Goal: Task Accomplishment & Management: Use online tool/utility

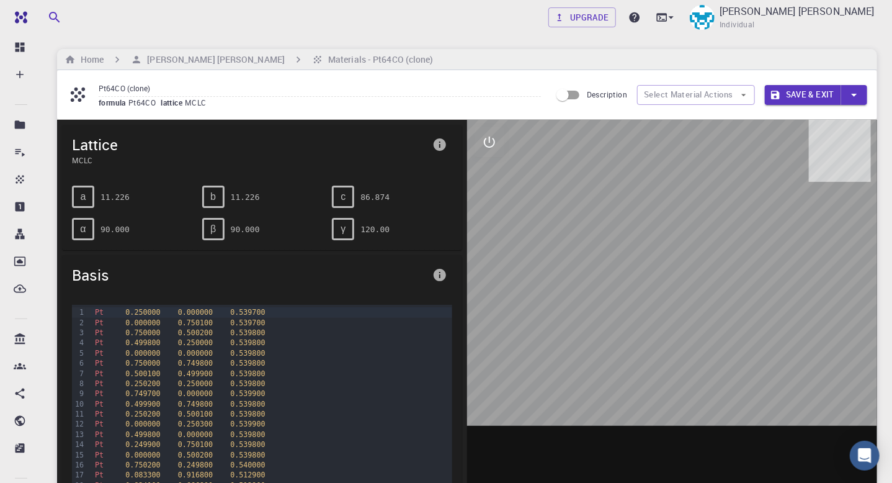
click at [186, 102] on span "MCLC" at bounding box center [198, 102] width 27 height 10
click at [164, 105] on span "lattice" at bounding box center [173, 102] width 24 height 10
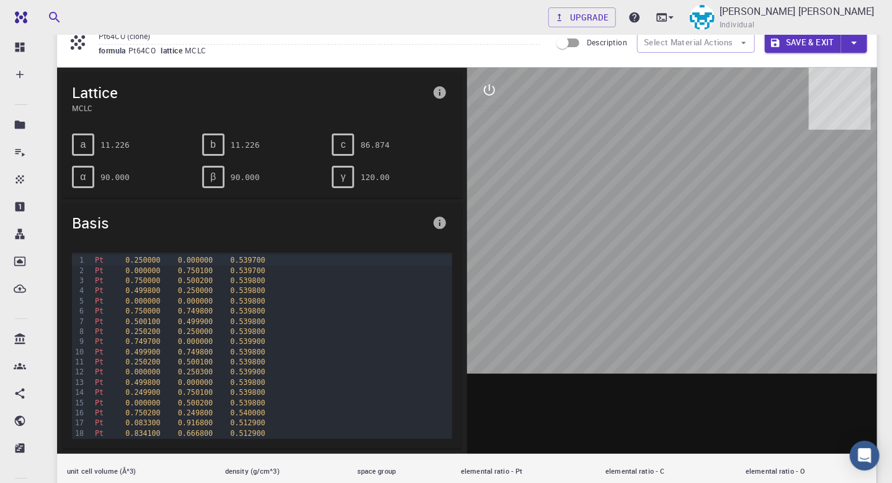
scroll to position [50, 0]
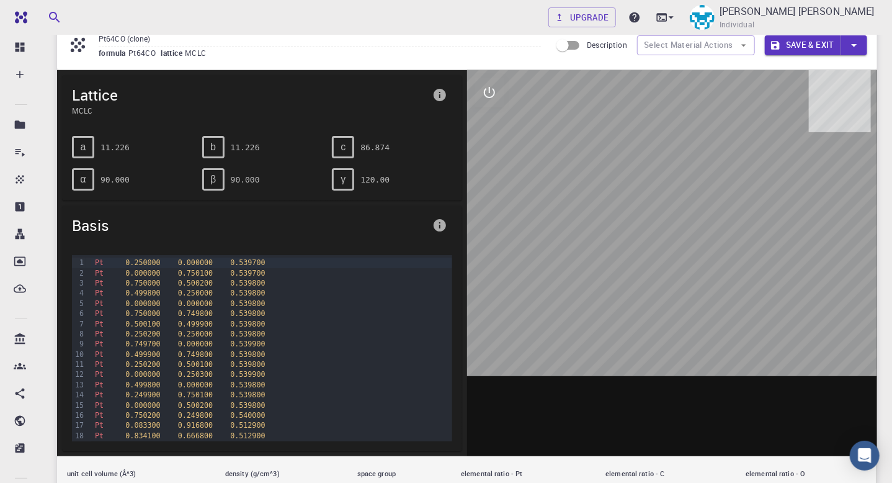
click at [680, 266] on div at bounding box center [672, 263] width 410 height 386
drag, startPoint x: 680, startPoint y: 266, endPoint x: 682, endPoint y: 259, distance: 7.3
click at [684, 259] on div at bounding box center [672, 263] width 410 height 386
click at [249, 422] on div "O 0.122600 0.877400 0.427800" at bounding box center [271, 424] width 361 height 10
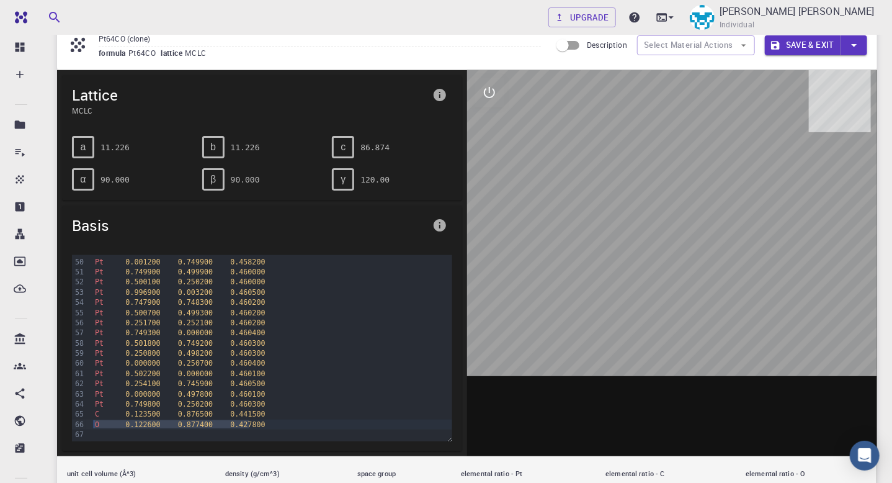
drag, startPoint x: 249, startPoint y: 422, endPoint x: 92, endPoint y: 425, distance: 157.6
click at [92, 425] on div "O 0.122600 0.877400 0.427800" at bounding box center [271, 424] width 361 height 10
copy div "O 0.122600 0.877400 0.427800"
click at [252, 425] on div "O 0.122600 0.877400 0.427800" at bounding box center [271, 424] width 361 height 10
click at [256, 429] on div at bounding box center [271, 434] width 361 height 10
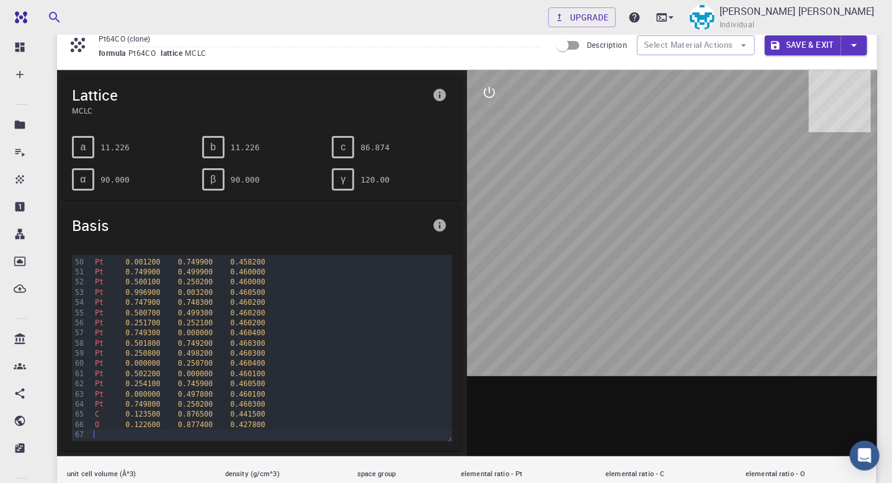
click at [96, 431] on div at bounding box center [271, 434] width 361 height 10
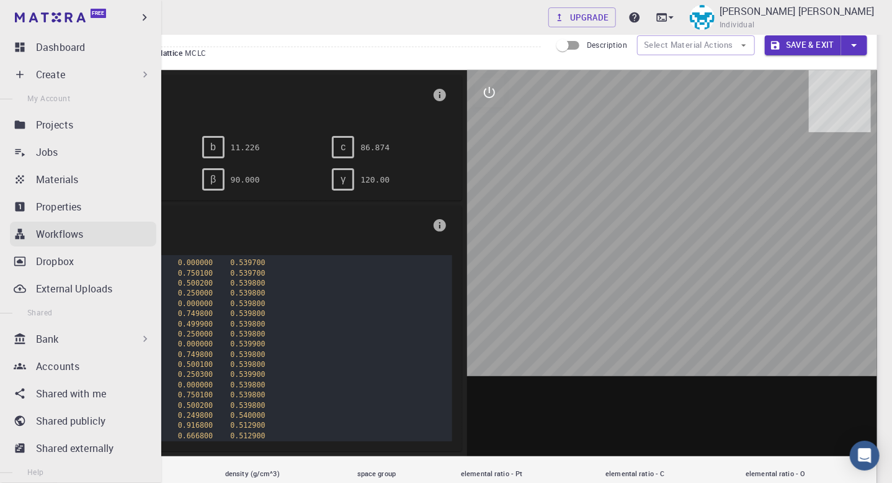
click at [74, 236] on p "Workflows" at bounding box center [59, 233] width 47 height 15
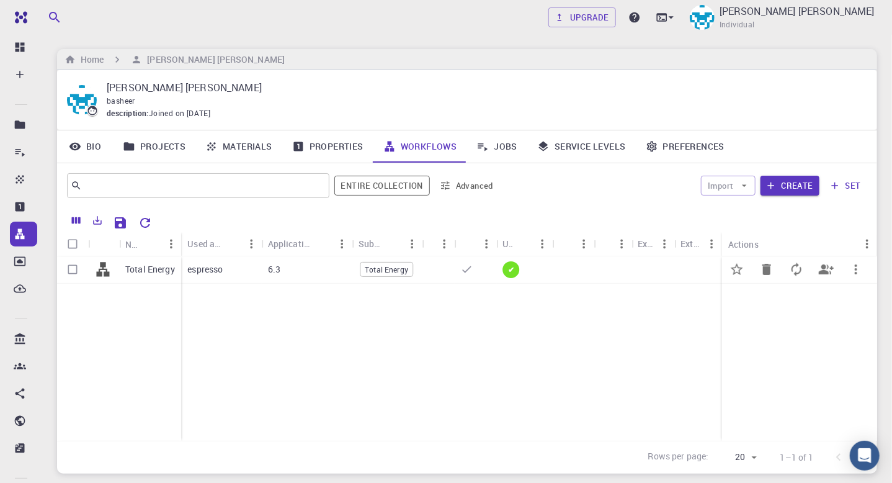
click at [145, 265] on p "Total Energy" at bounding box center [150, 269] width 50 height 12
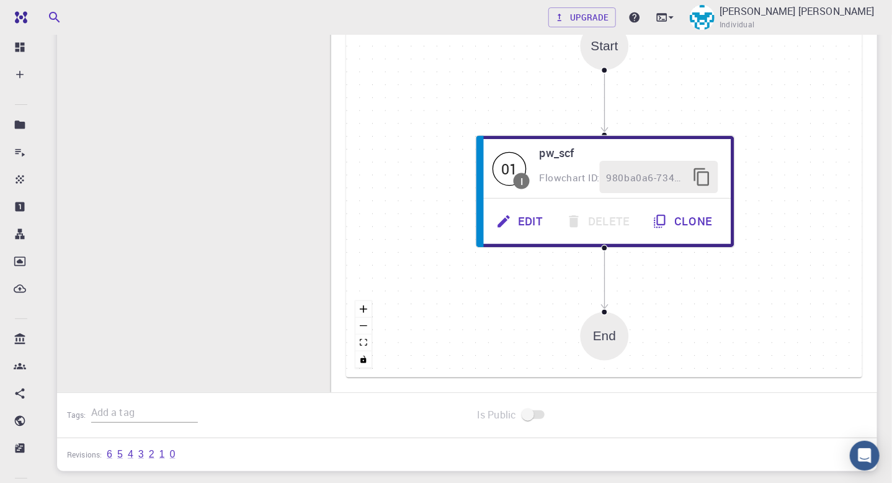
scroll to position [300, 0]
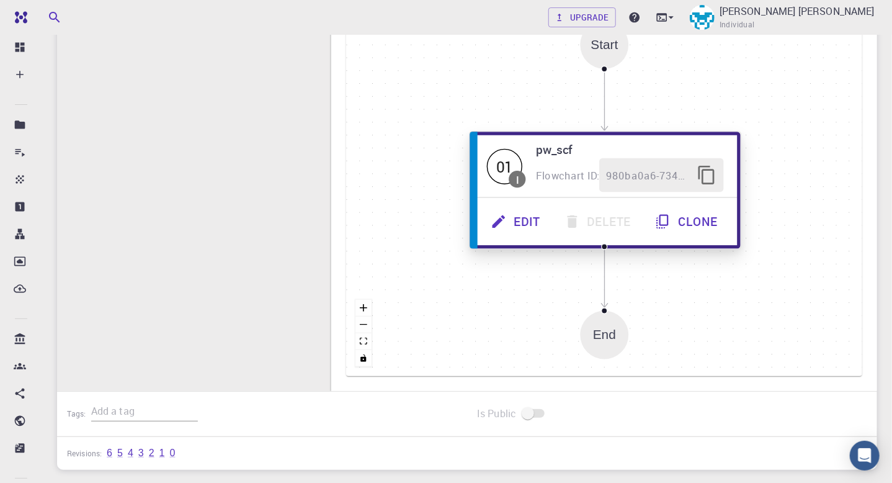
click at [532, 223] on button "Edit" at bounding box center [516, 222] width 73 height 34
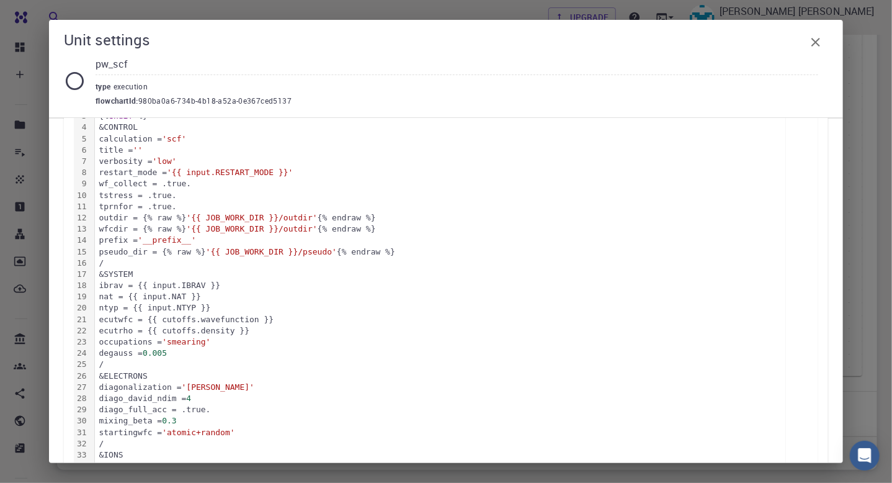
scroll to position [0, 0]
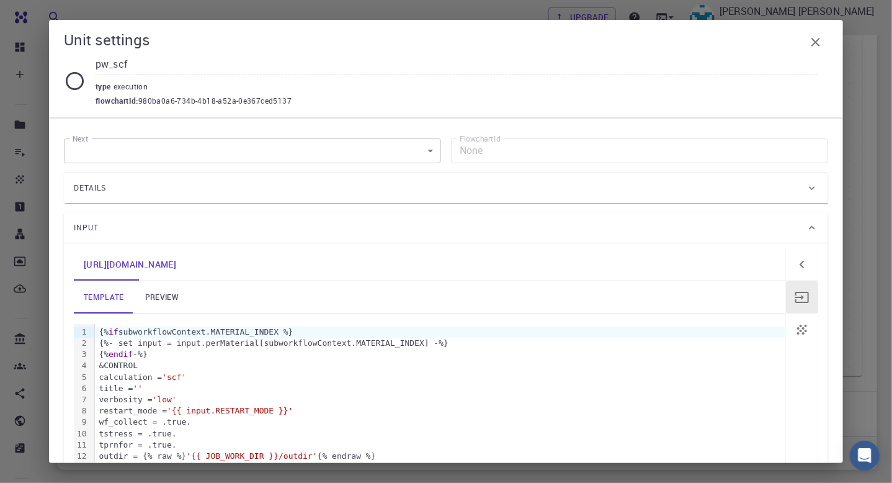
click at [165, 292] on link "preview" at bounding box center [162, 297] width 56 height 32
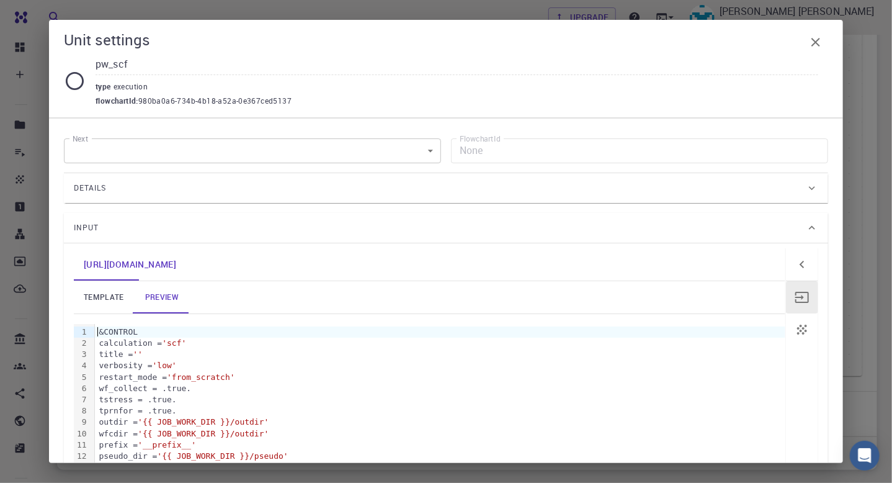
click at [97, 326] on div "&CONTROL" at bounding box center [440, 331] width 690 height 11
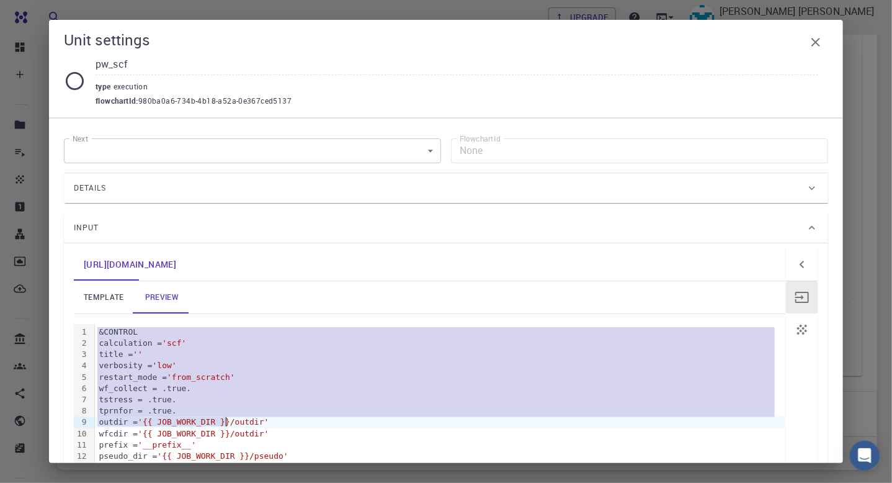
drag, startPoint x: 97, startPoint y: 326, endPoint x: 176, endPoint y: 417, distance: 121.4
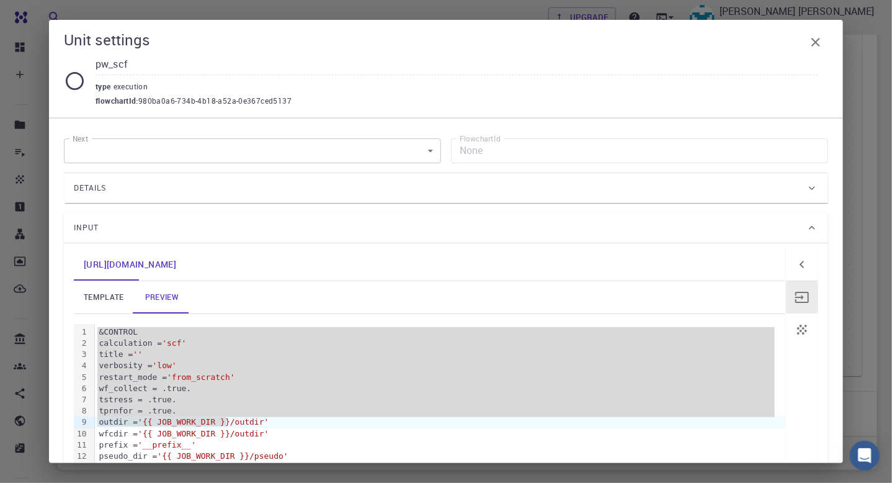
drag, startPoint x: 80, startPoint y: 259, endPoint x: 341, endPoint y: 481, distance: 342.3
click at [341, 481] on div "Unit settings pw_scf type execution flowchartId : 980ba0a6-734b-4b18-a52a-0e367…" at bounding box center [446, 241] width 892 height 483
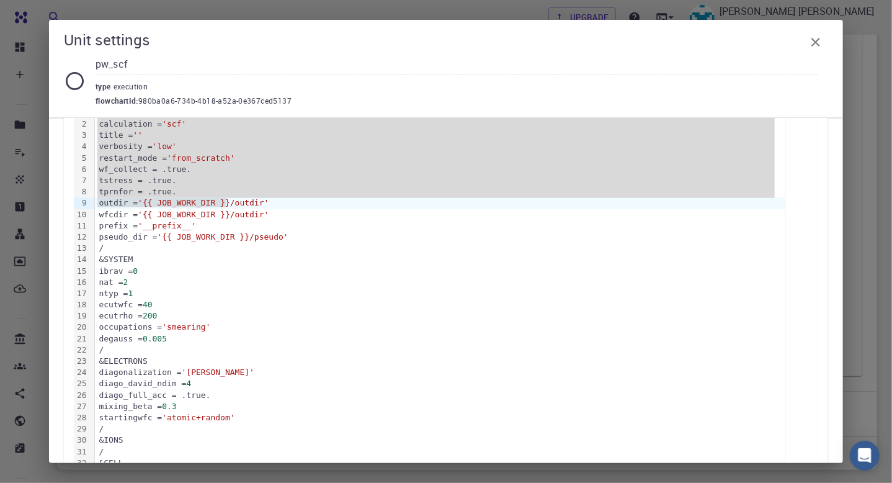
scroll to position [221, 0]
click at [804, 45] on button "button" at bounding box center [815, 42] width 25 height 25
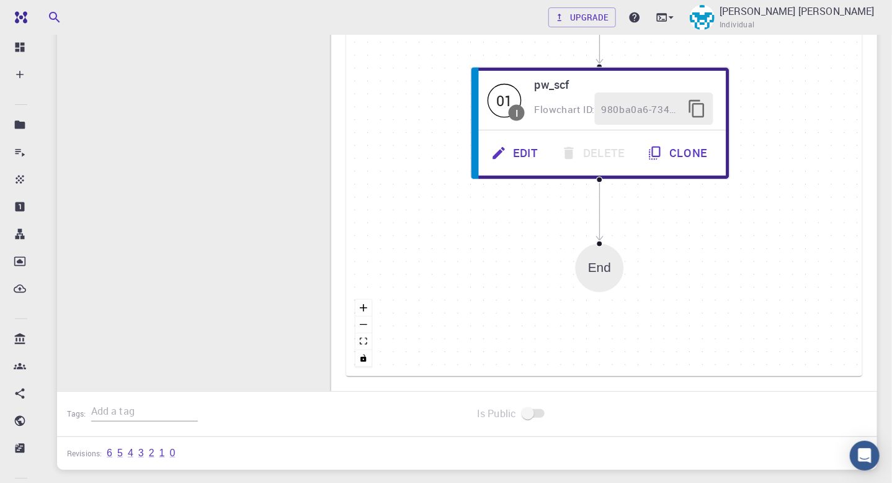
drag, startPoint x: 759, startPoint y: 319, endPoint x: 754, endPoint y: 251, distance: 68.4
click at [754, 251] on div "Start 01 I pw_scf Flowchart ID: 980ba0a6-734b-4b18-a52a-0e367ced5137 Edit Delet…" at bounding box center [604, 190] width 516 height 372
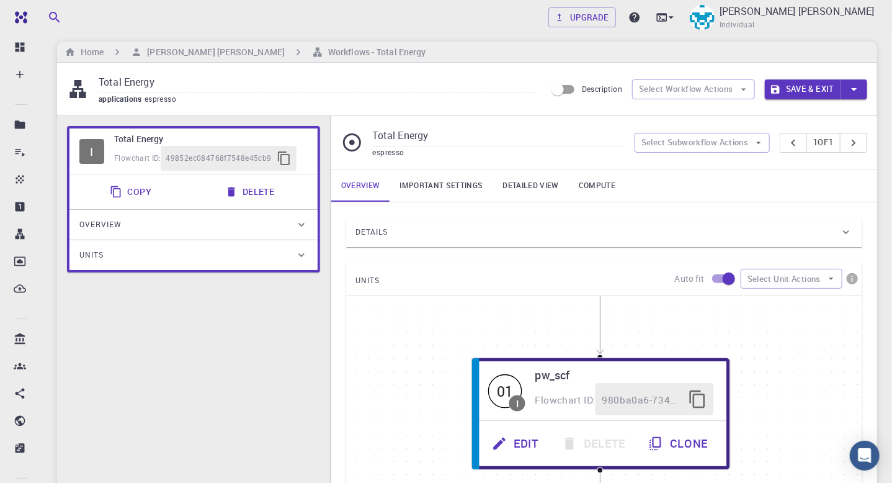
scroll to position [11, 0]
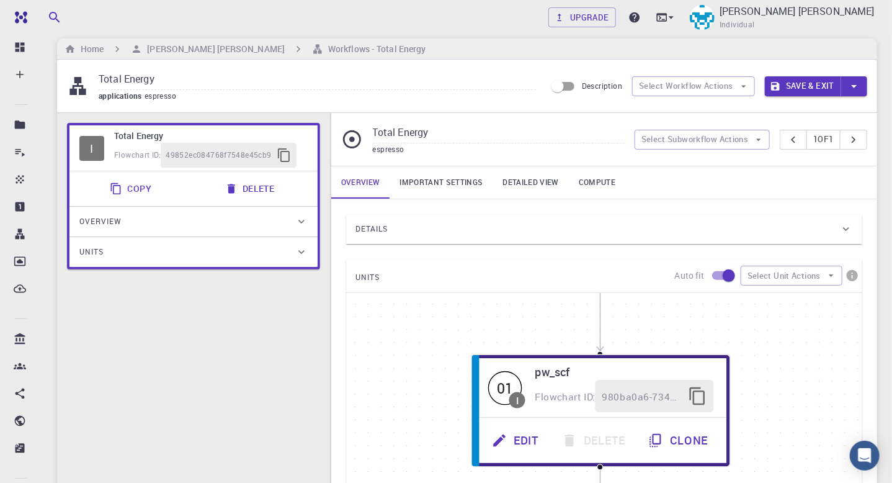
click at [829, 36] on div "Upgrade Haythem Suliman Basheer Individual Home Haythem Suliman Basheer Workflo…" at bounding box center [467, 422] width 850 height 866
click at [157, 78] on input "Total Energy" at bounding box center [317, 79] width 437 height 20
type input "T"
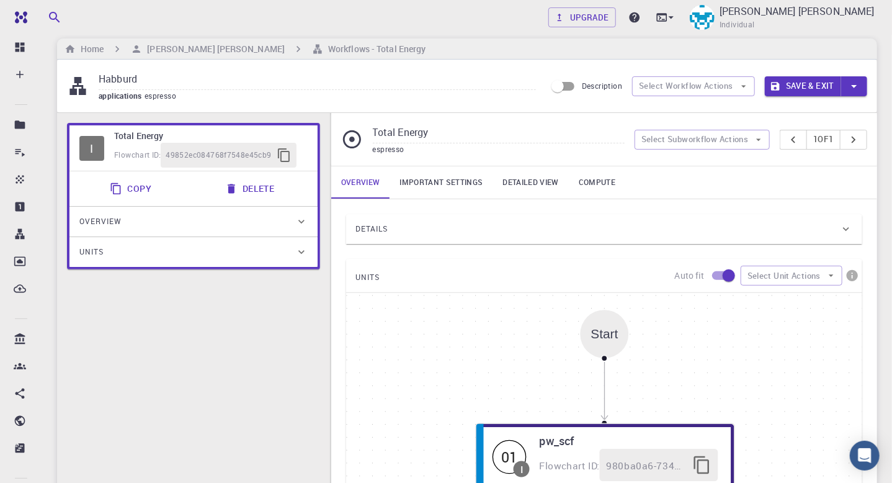
click at [119, 79] on input "Habburd" at bounding box center [317, 79] width 437 height 20
type input "Hubbard"
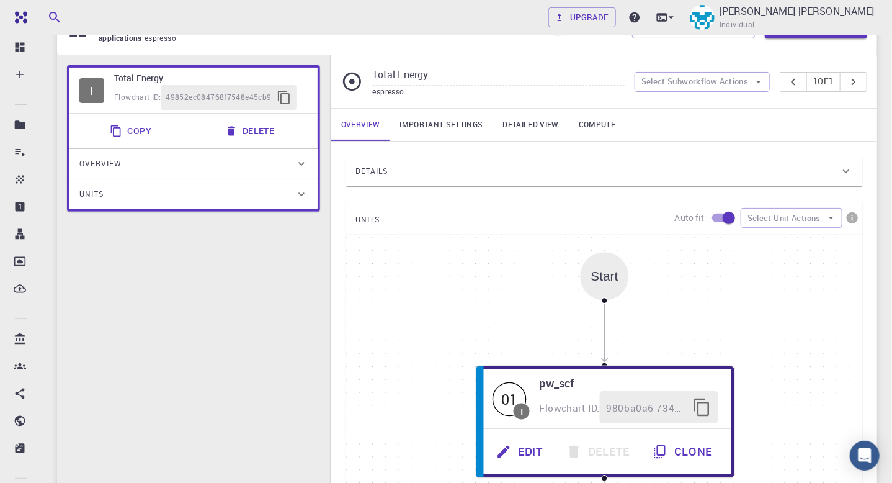
scroll to position [66, 0]
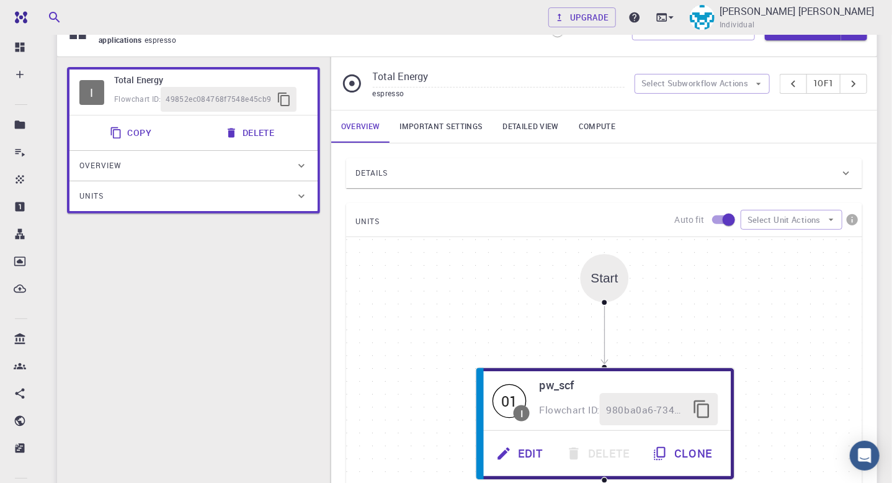
click at [460, 125] on link "Important settings" at bounding box center [441, 126] width 103 height 32
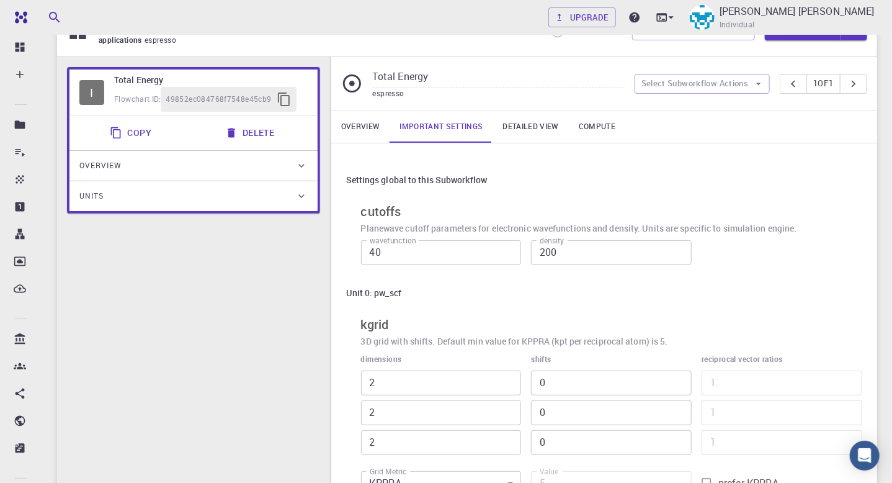
click at [362, 122] on link "Overview" at bounding box center [360, 126] width 59 height 32
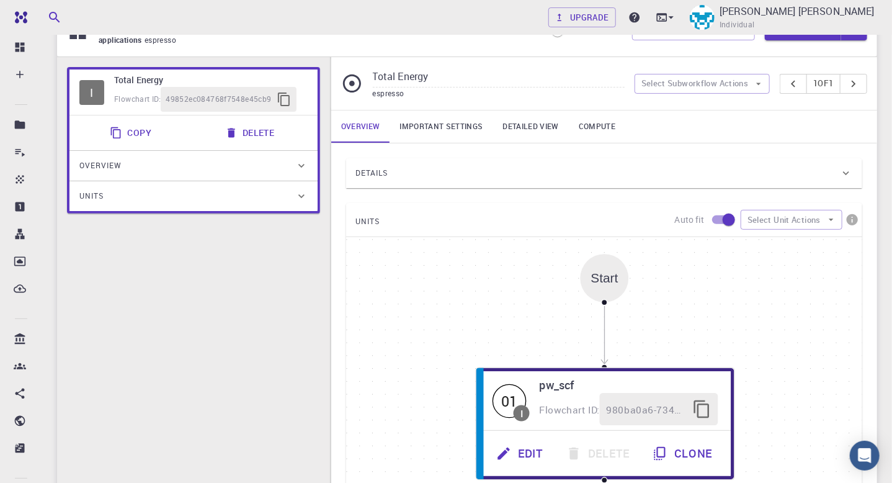
click at [461, 127] on link "Important settings" at bounding box center [441, 126] width 103 height 32
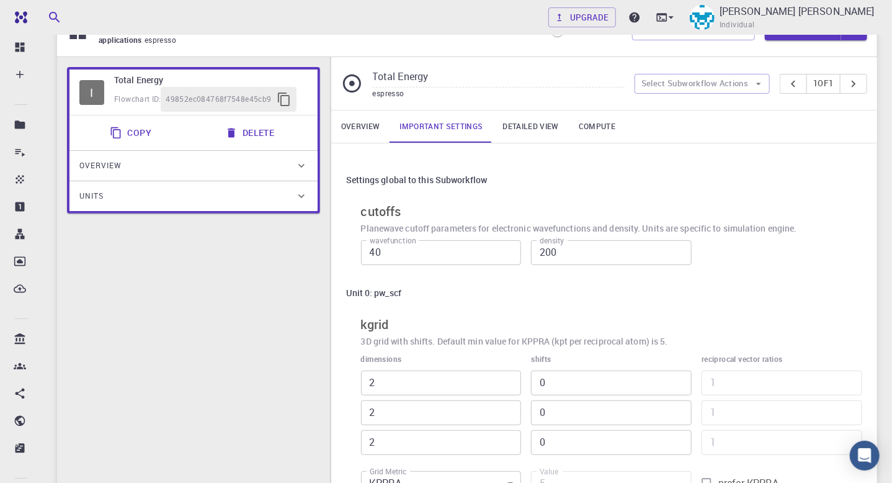
click at [521, 126] on link "Detailed view" at bounding box center [531, 126] width 76 height 32
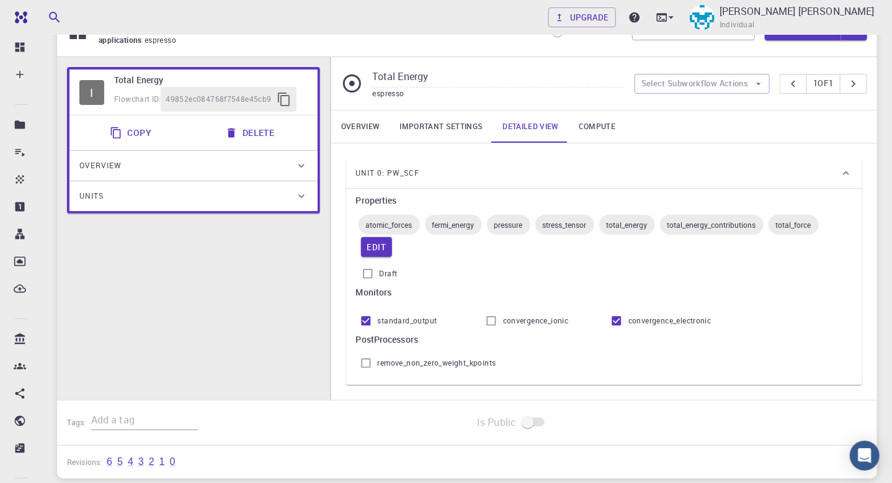
click at [587, 127] on link "Compute" at bounding box center [597, 126] width 56 height 32
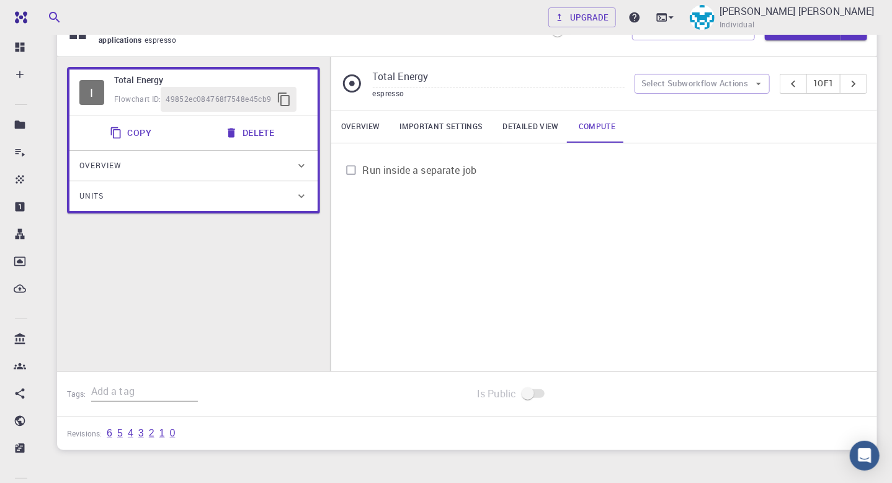
click at [355, 120] on link "Overview" at bounding box center [360, 126] width 59 height 32
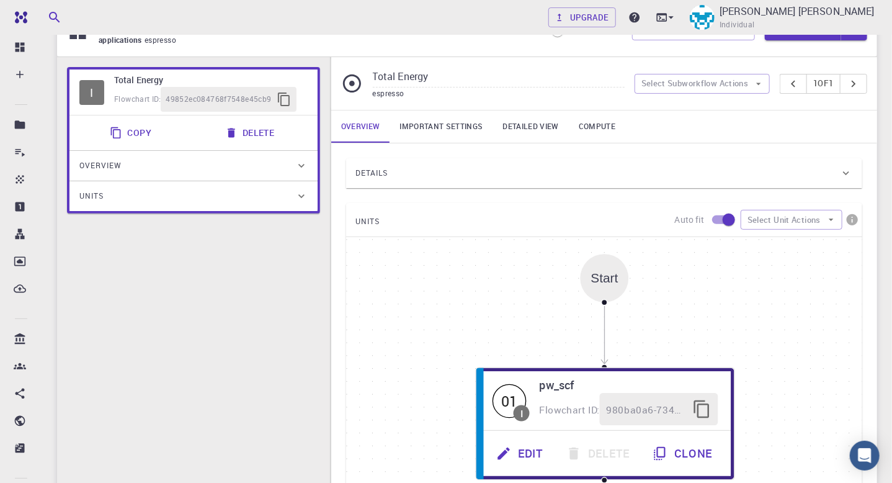
click at [844, 172] on icon at bounding box center [846, 173] width 6 height 4
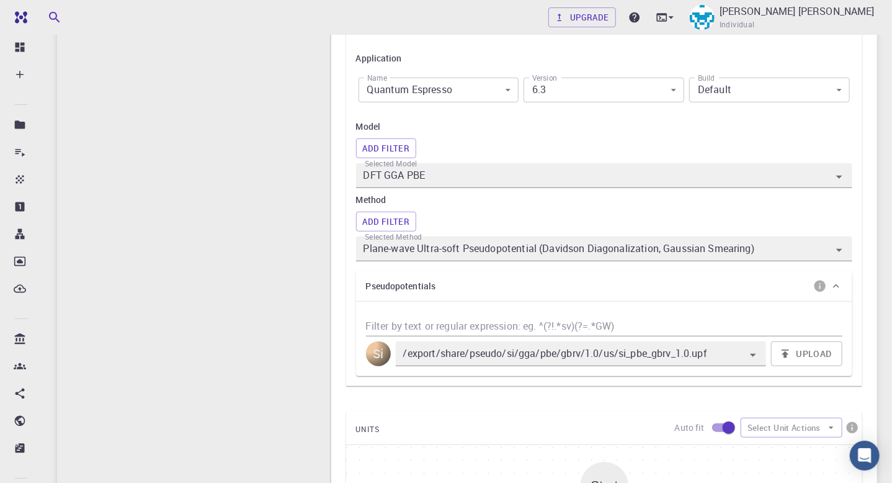
scroll to position [300, 0]
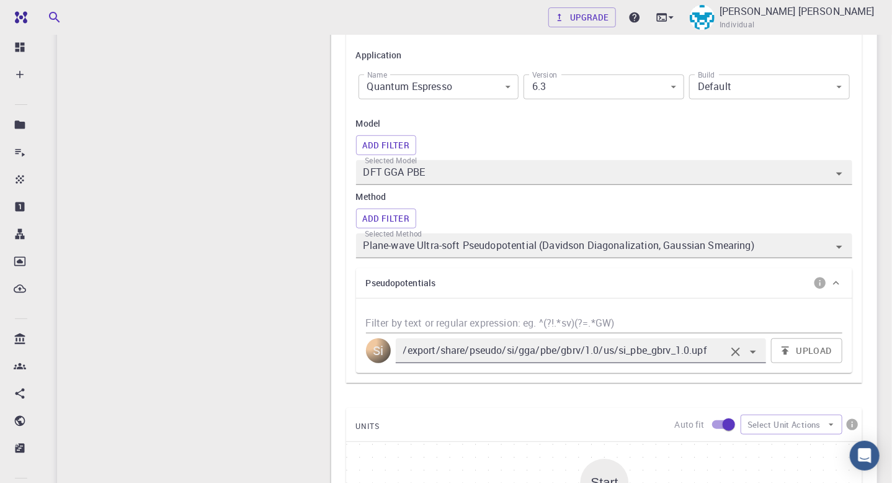
click at [751, 350] on icon "Open" at bounding box center [753, 351] width 15 height 15
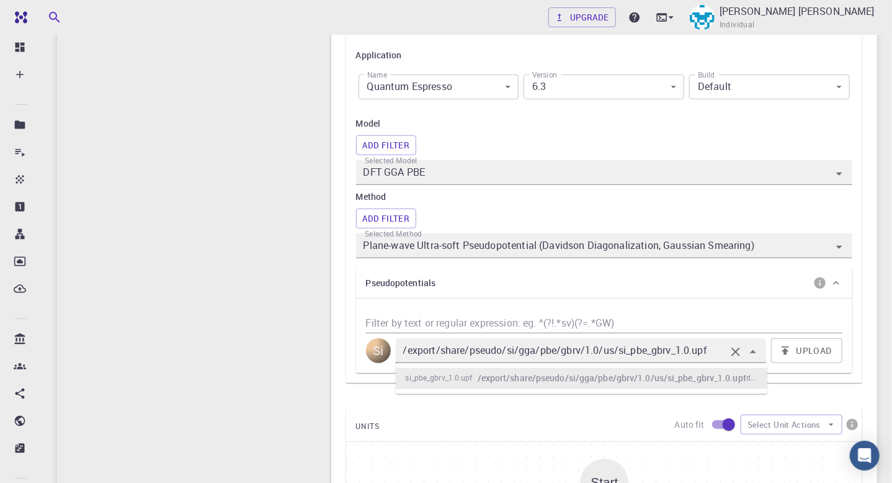
click at [751, 350] on icon "Close" at bounding box center [753, 351] width 15 height 15
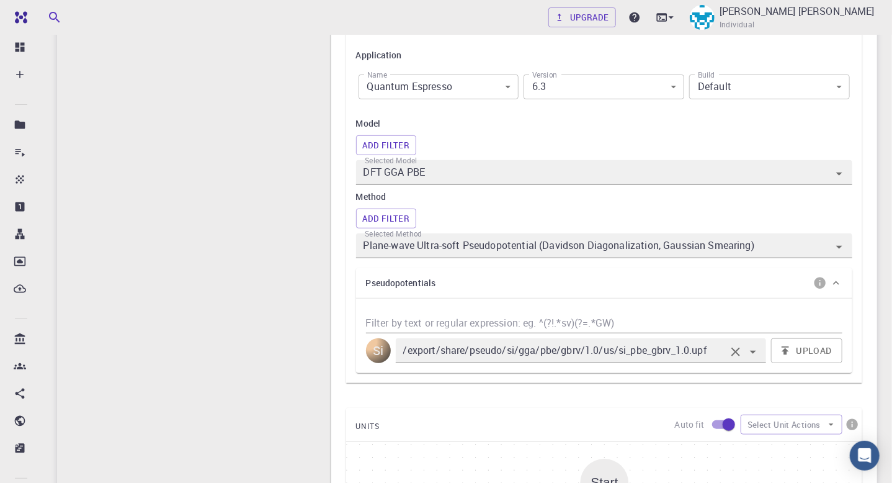
click at [672, 84] on body "Free Dashboard Create New Job New Material Create Material Upload File Import f…" at bounding box center [446, 352] width 892 height 1304
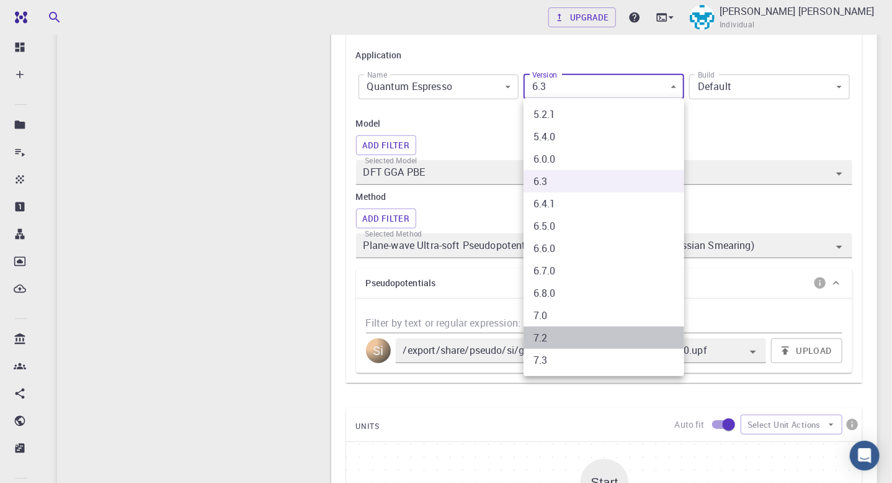
click at [541, 337] on li "7.2" at bounding box center [604, 337] width 161 height 22
type input "7.2"
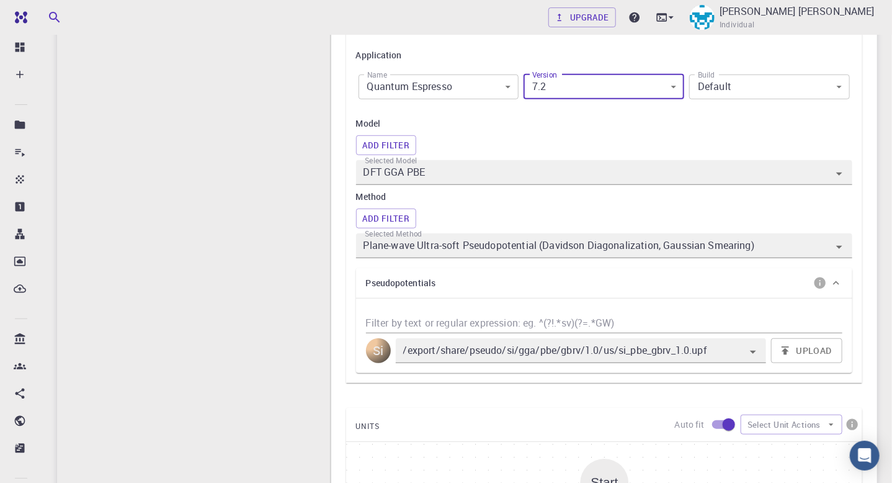
scroll to position [0, 0]
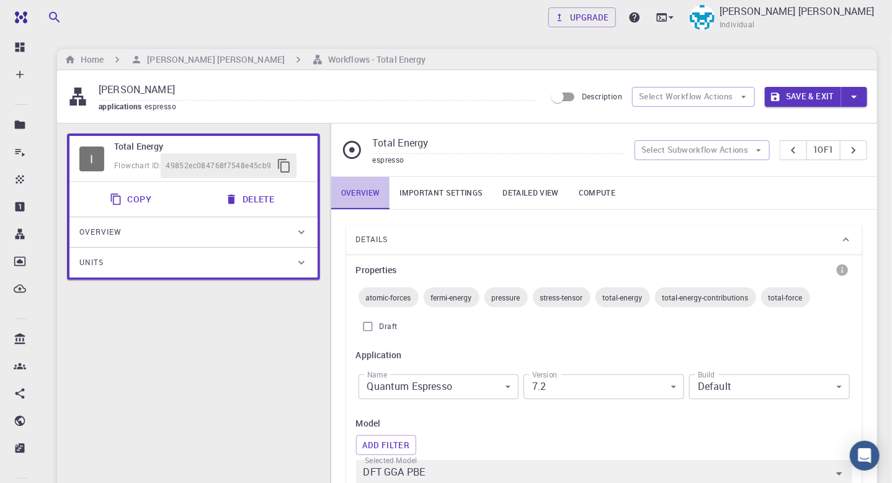
click at [367, 193] on link "Overview" at bounding box center [360, 193] width 59 height 32
click at [368, 194] on link "Overview" at bounding box center [360, 193] width 59 height 32
click at [432, 197] on link "Important settings" at bounding box center [441, 193] width 103 height 32
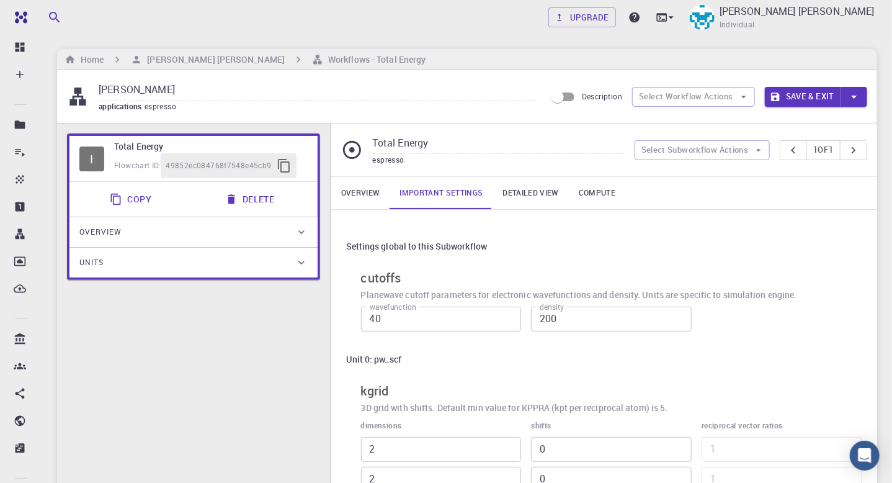
click at [368, 187] on link "Overview" at bounding box center [360, 193] width 59 height 32
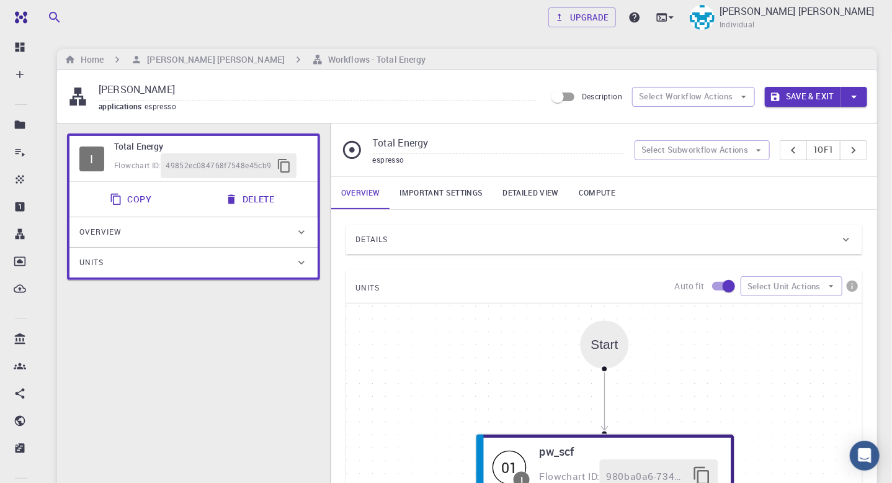
click at [851, 243] on icon at bounding box center [846, 239] width 12 height 12
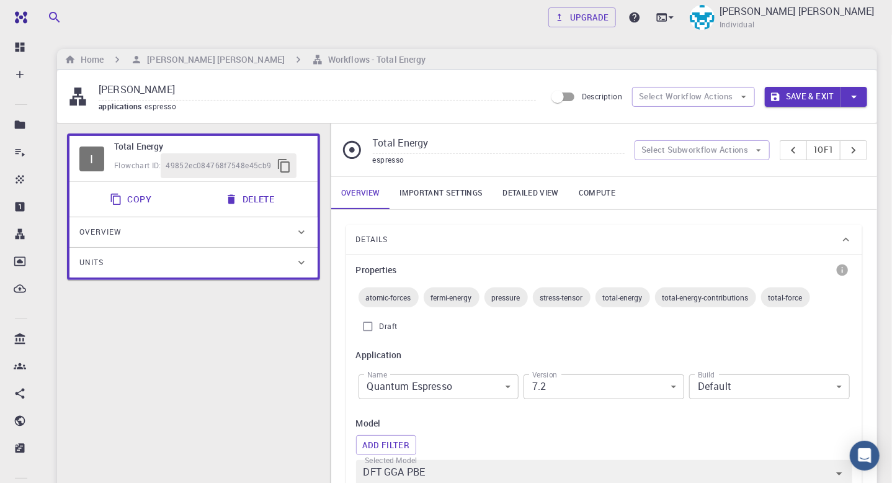
click at [623, 298] on span "total-energy" at bounding box center [622, 297] width 55 height 10
click at [623, 297] on span "total-energy" at bounding box center [622, 297] width 55 height 10
click at [685, 301] on div "total-energy-contributions" at bounding box center [705, 297] width 101 height 20
click at [782, 299] on span "total-force" at bounding box center [785, 297] width 49 height 10
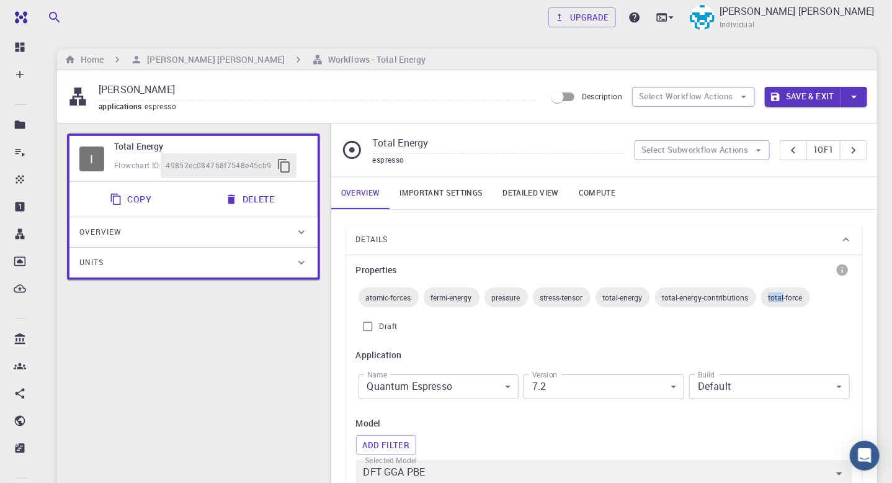
click at [782, 299] on span "total-force" at bounding box center [785, 297] width 49 height 10
click at [659, 306] on div "atomic-forces fermi-energy pressure stress-tensor total-energy total-energy-con…" at bounding box center [604, 297] width 496 height 25
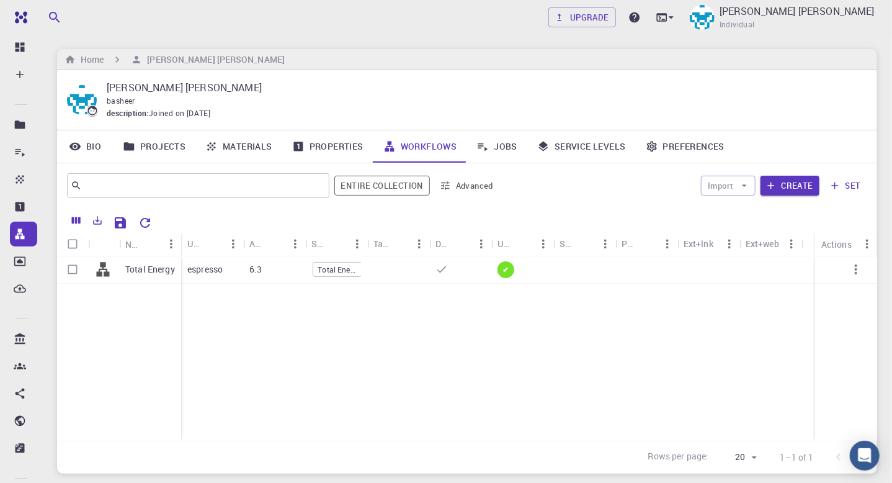
click at [416, 149] on link "Workflows" at bounding box center [420, 146] width 94 height 32
click at [416, 231] on div "Tags" at bounding box center [398, 243] width 50 height 24
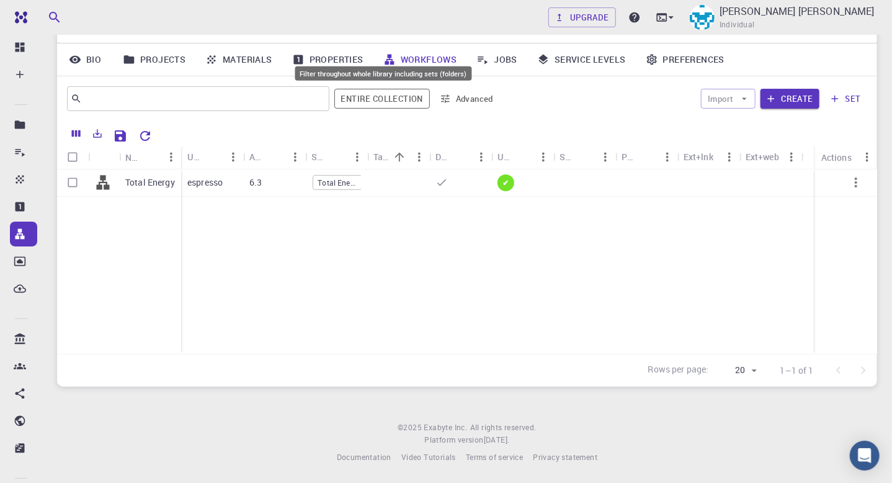
click at [424, 65] on div "Filter throughout whole library including sets (folders)" at bounding box center [383, 77] width 179 height 24
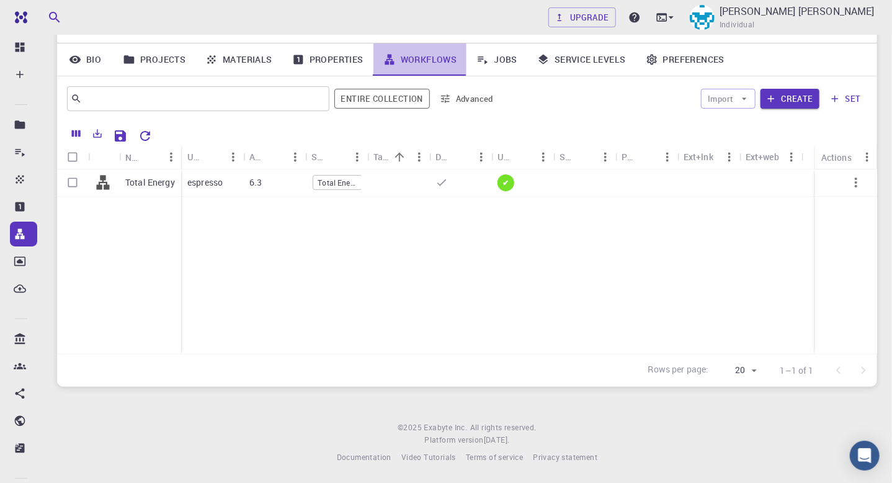
click at [422, 56] on link "Workflows" at bounding box center [420, 59] width 94 height 32
click at [391, 56] on icon at bounding box center [389, 59] width 12 height 12
click at [143, 183] on p "Total Energy" at bounding box center [150, 182] width 50 height 12
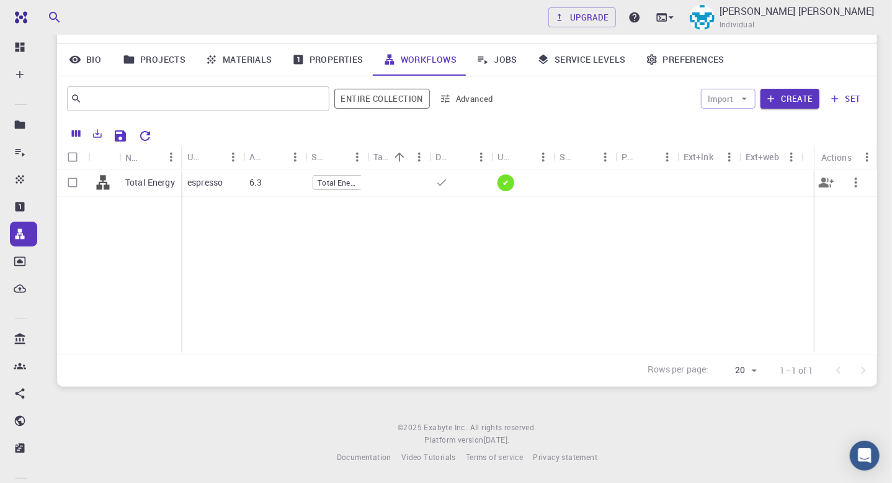
click at [143, 183] on p "Total Energy" at bounding box center [150, 182] width 50 height 12
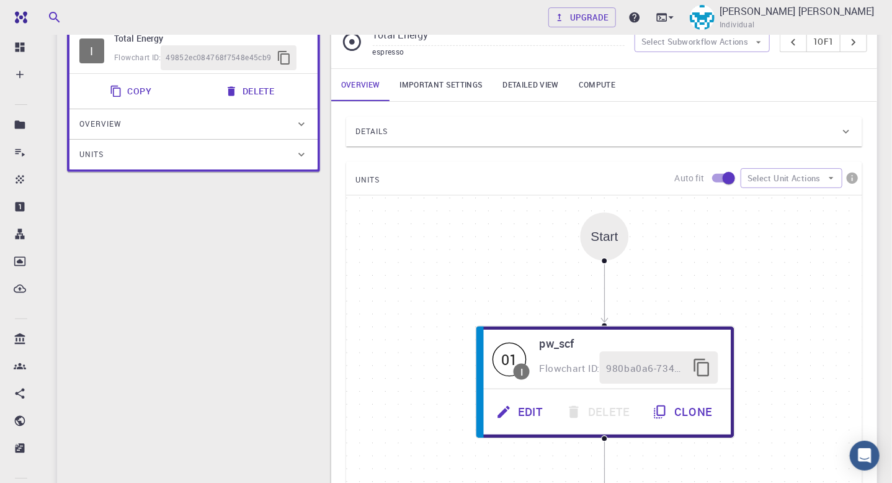
scroll to position [109, 0]
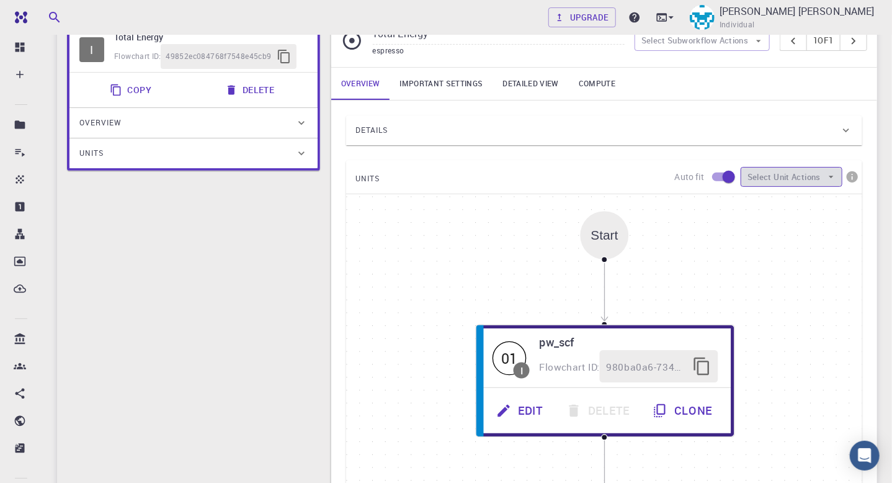
click at [827, 182] on button "Select Unit Actions" at bounding box center [792, 177] width 102 height 20
click at [610, 236] on div "Start" at bounding box center [603, 235] width 27 height 14
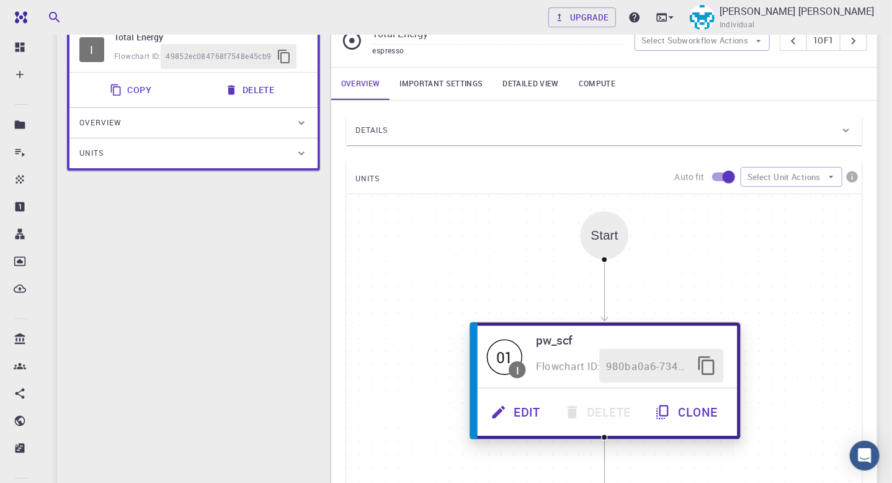
click at [511, 411] on button "Edit" at bounding box center [516, 412] width 73 height 34
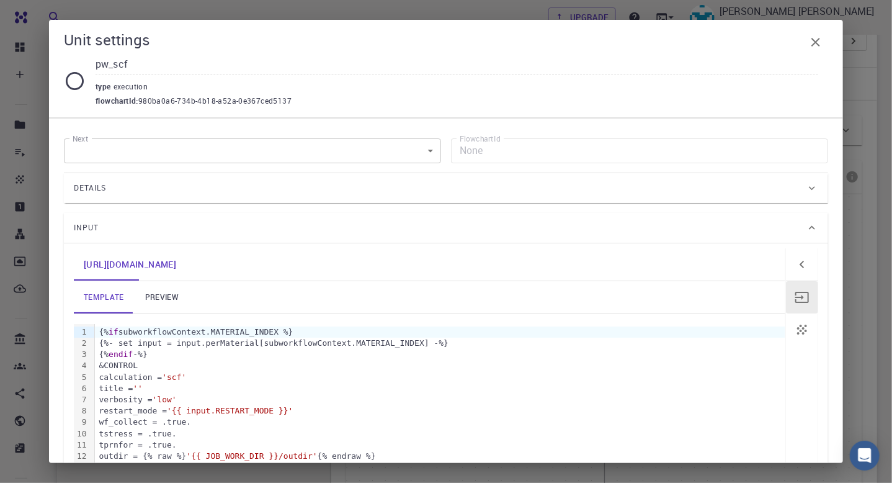
click at [809, 187] on icon at bounding box center [812, 188] width 6 height 4
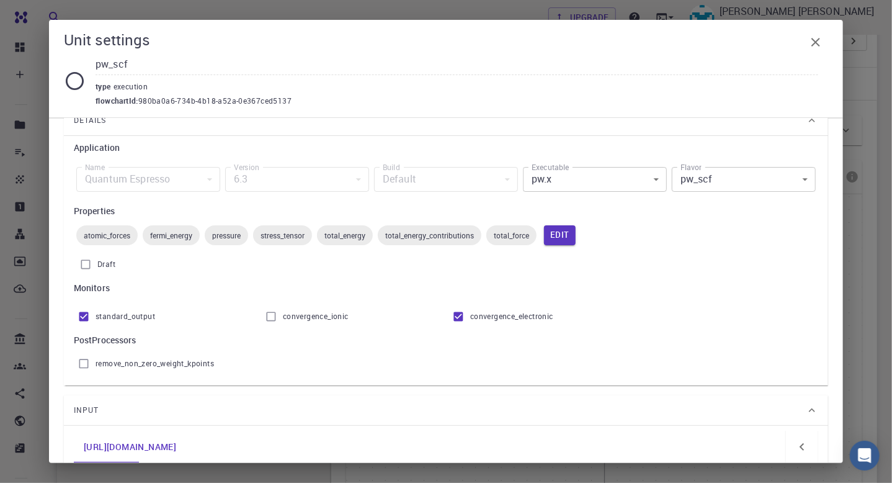
scroll to position [69, 0]
click at [795, 180] on body "Free Dashboard Create New Job New Material Create Material Upload File Import f…" at bounding box center [446, 324] width 892 height 866
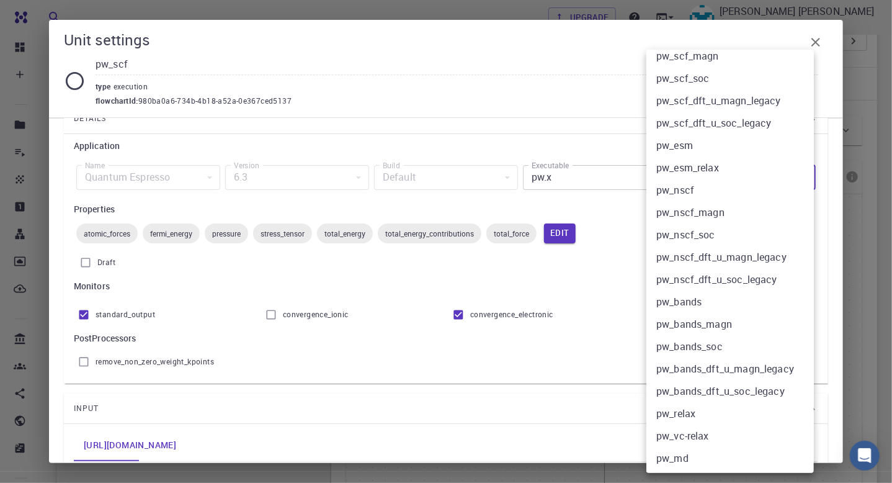
scroll to position [123, 0]
click at [687, 432] on li "pw_vc-relax" at bounding box center [734, 434] width 177 height 22
type input "pw_vc-relax"
checkbox input "true"
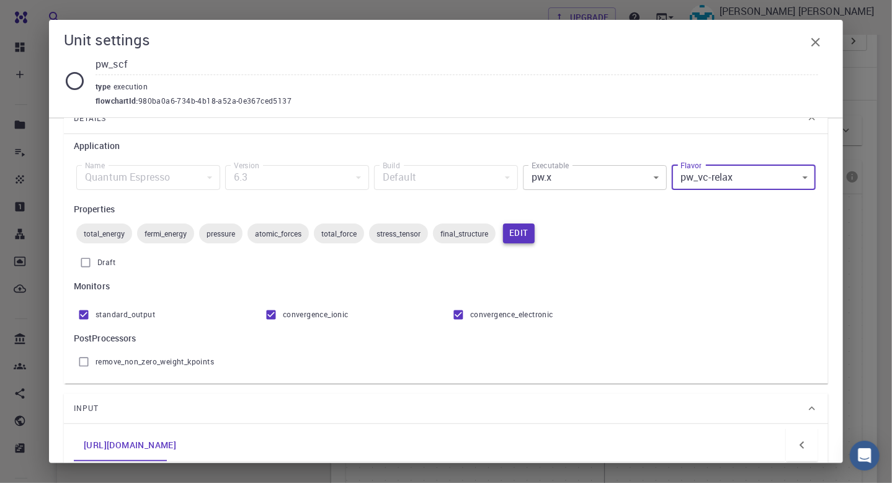
click at [532, 236] on button "Edit" at bounding box center [519, 233] width 32 height 20
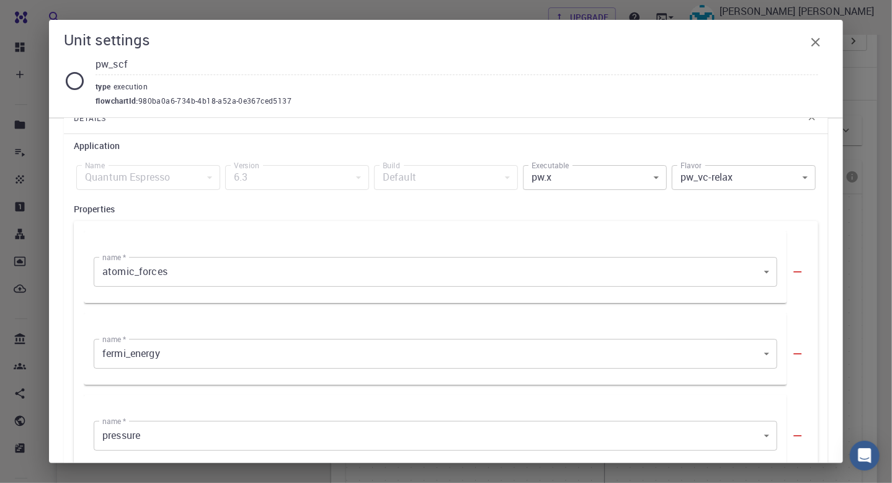
click at [817, 38] on icon "button" at bounding box center [815, 42] width 15 height 15
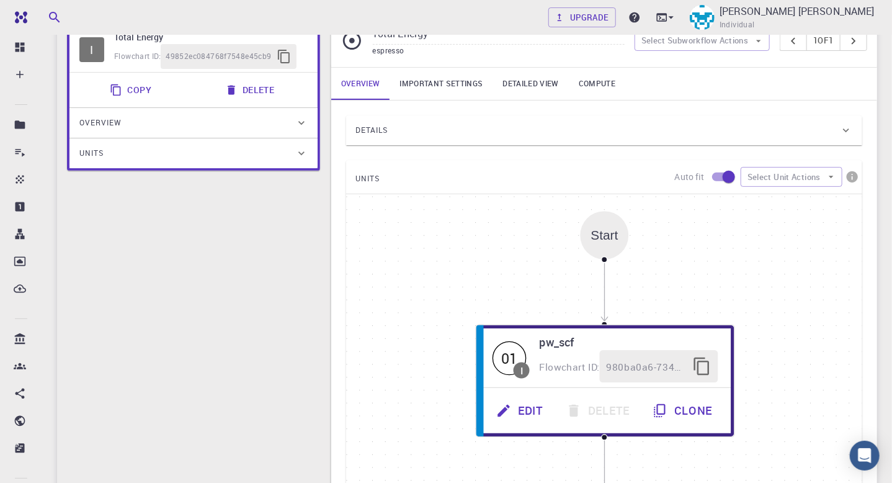
scroll to position [0, 0]
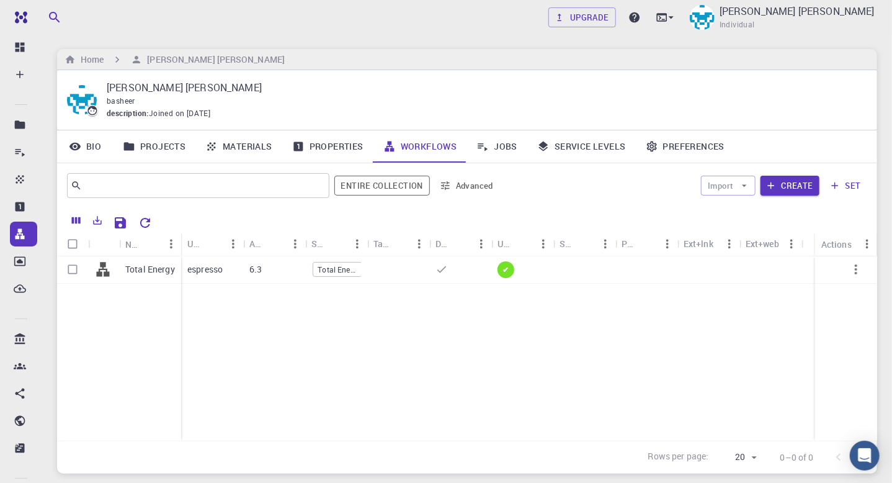
scroll to position [87, 0]
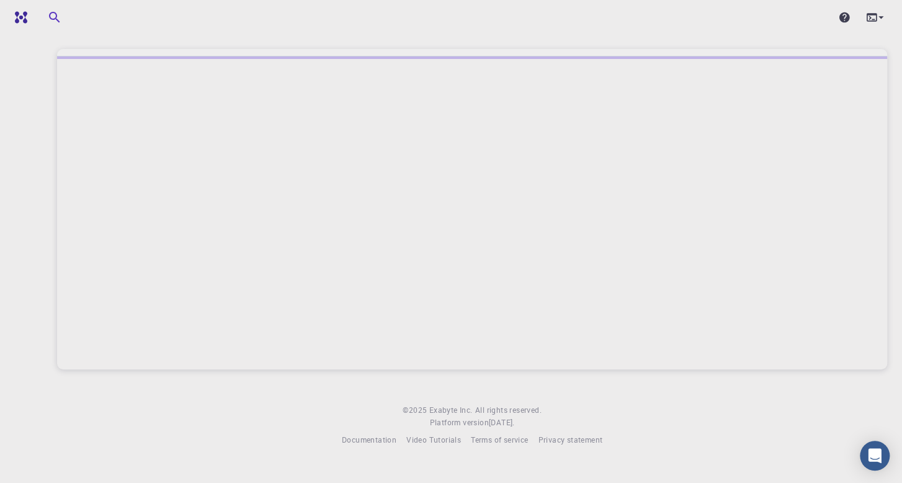
click at [209, 17] on div at bounding box center [472, 17] width 860 height 25
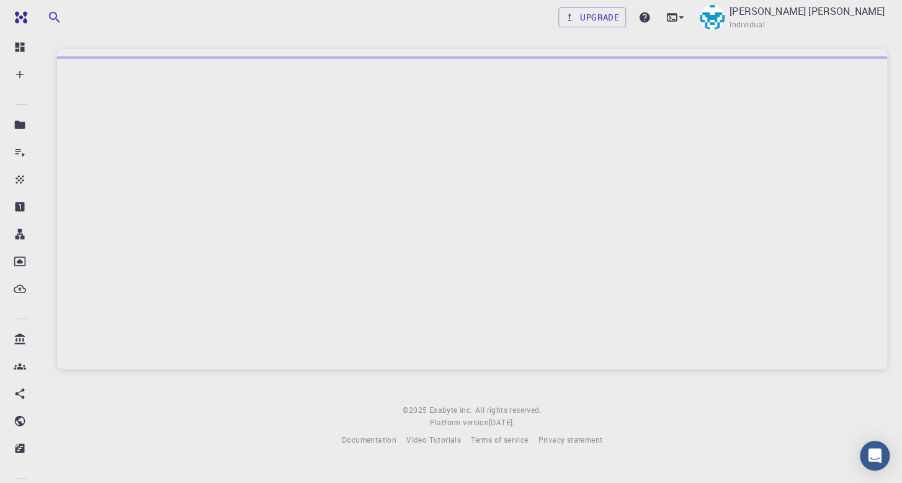
drag, startPoint x: 0, startPoint y: 0, endPoint x: 272, endPoint y: 22, distance: 272.6
click at [272, 22] on div "Upgrade Haythem Suliman Basheer Individual" at bounding box center [472, 17] width 860 height 32
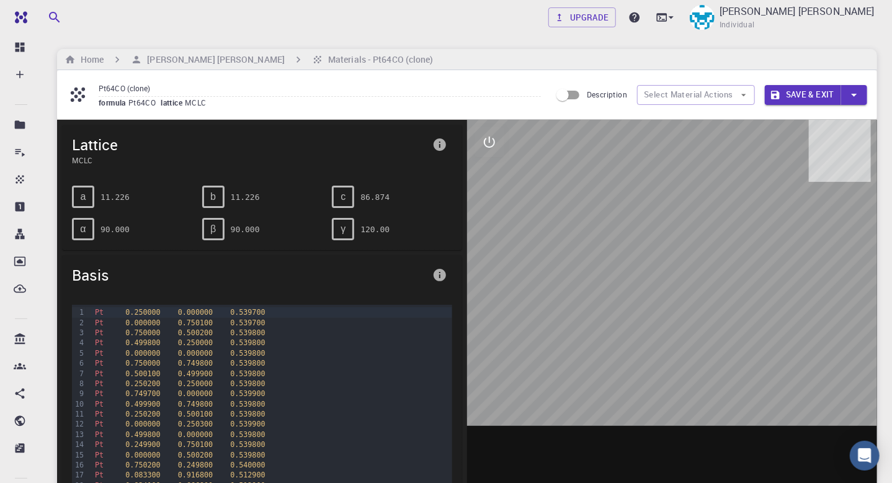
click at [818, 92] on button "Save & Exit" at bounding box center [803, 95] width 76 height 20
click at [808, 91] on button "Save & Exit" at bounding box center [803, 95] width 76 height 20
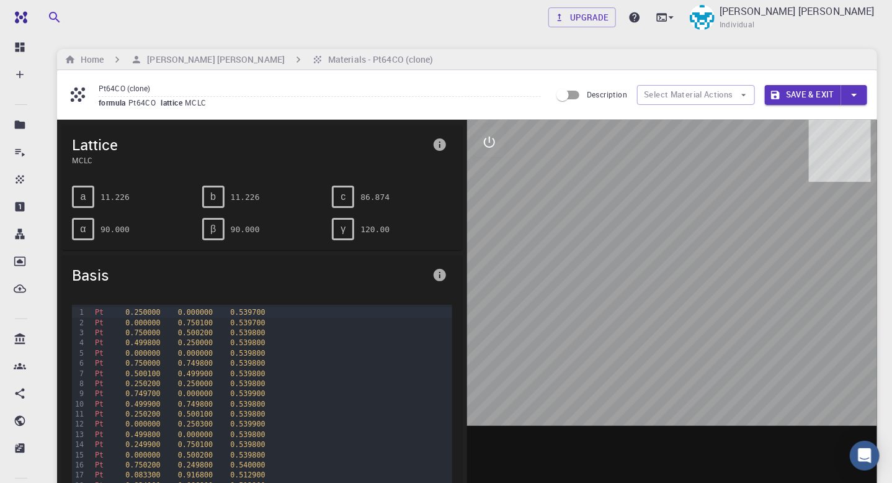
click at [808, 91] on button "Save & Exit" at bounding box center [803, 95] width 76 height 20
click at [852, 97] on icon "button" at bounding box center [854, 95] width 14 height 14
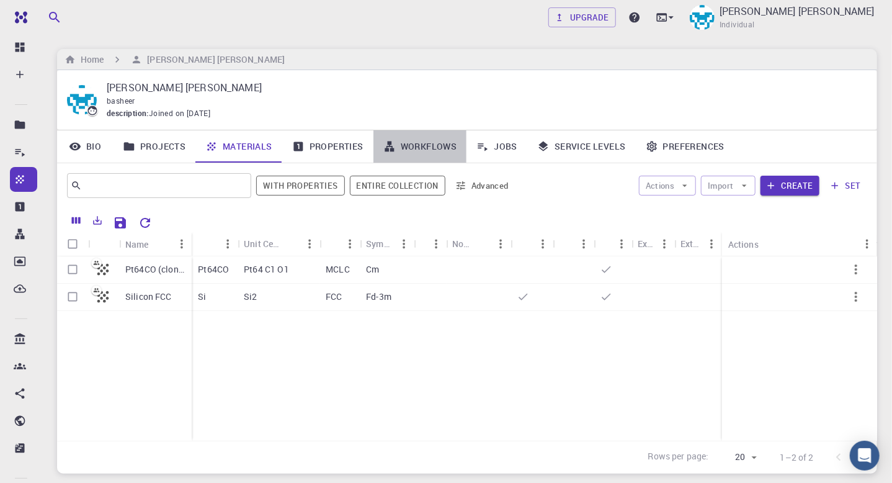
click at [424, 147] on link "Workflows" at bounding box center [420, 146] width 94 height 32
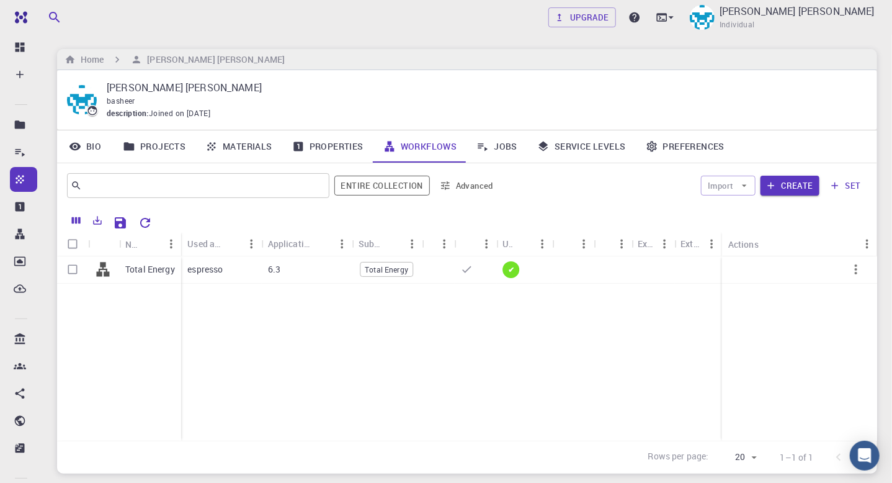
click at [317, 156] on link "Properties" at bounding box center [327, 146] width 91 height 32
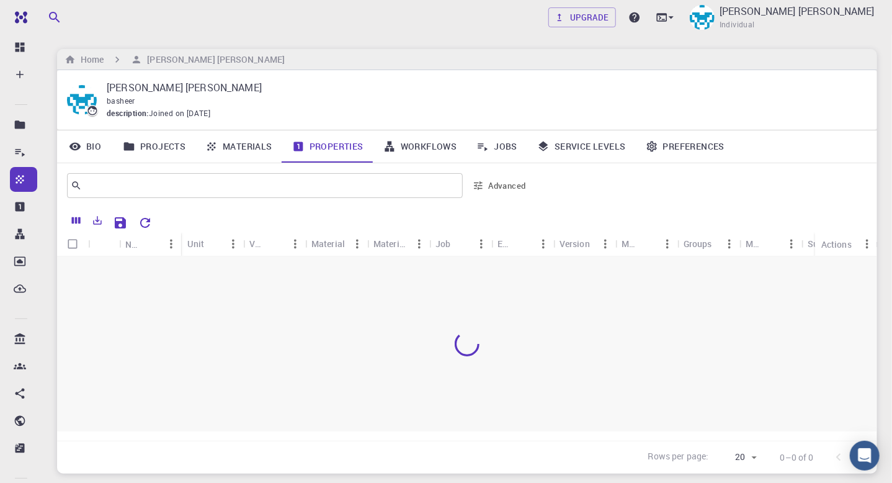
click at [332, 144] on link "Properties" at bounding box center [327, 146] width 91 height 32
click at [88, 148] on link "Bio" at bounding box center [85, 146] width 56 height 32
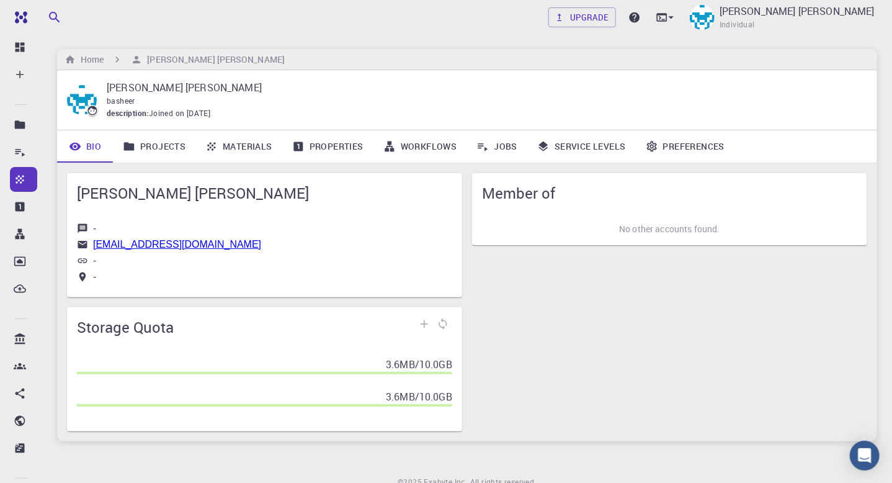
click at [169, 143] on link "Projects" at bounding box center [154, 146] width 82 height 32
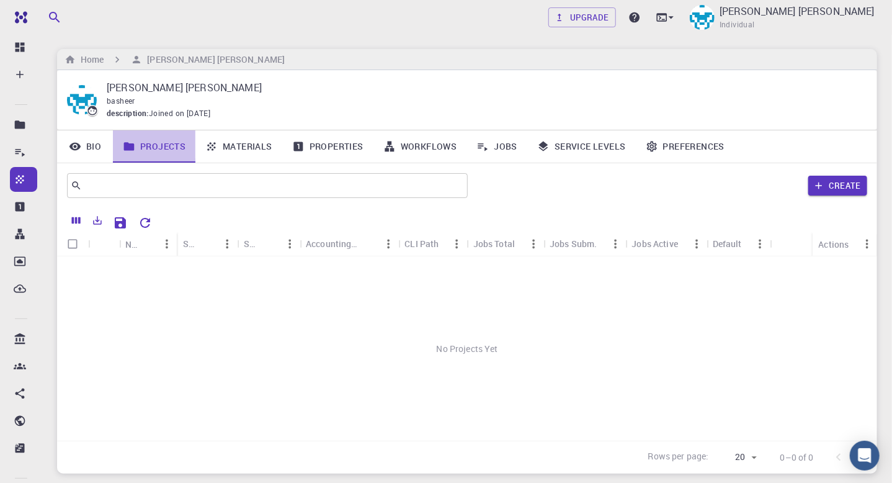
click at [177, 149] on link "Projects" at bounding box center [154, 146] width 82 height 32
click at [129, 241] on div "Name" at bounding box center [131, 244] width 12 height 24
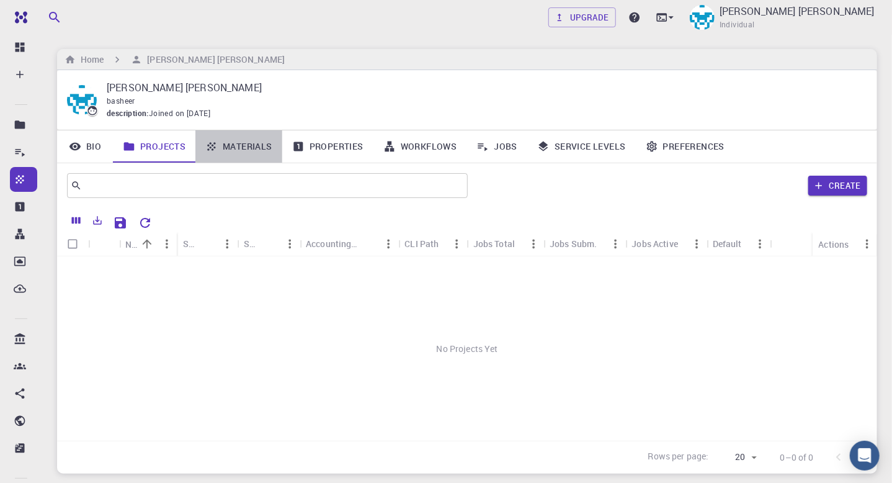
click at [243, 149] on link "Materials" at bounding box center [238, 146] width 87 height 32
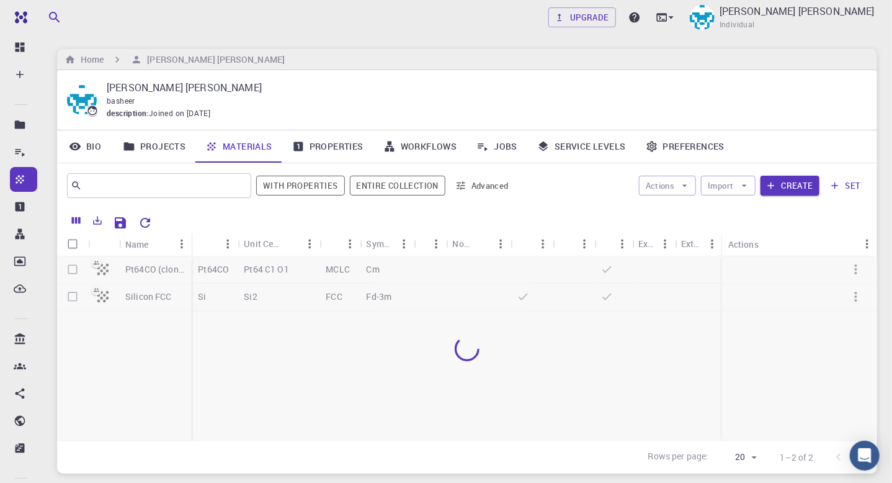
click at [265, 265] on div at bounding box center [467, 348] width 820 height 184
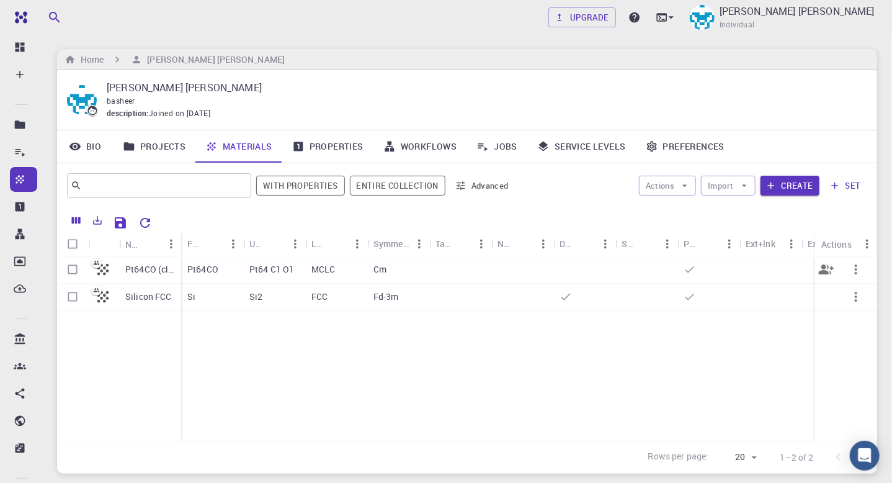
click at [92, 269] on div at bounding box center [103, 269] width 31 height 27
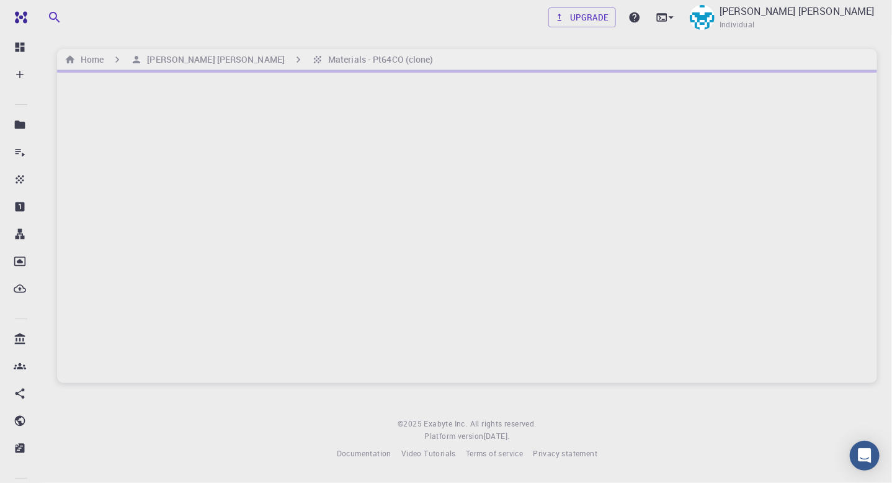
click at [76, 269] on div at bounding box center [467, 226] width 820 height 313
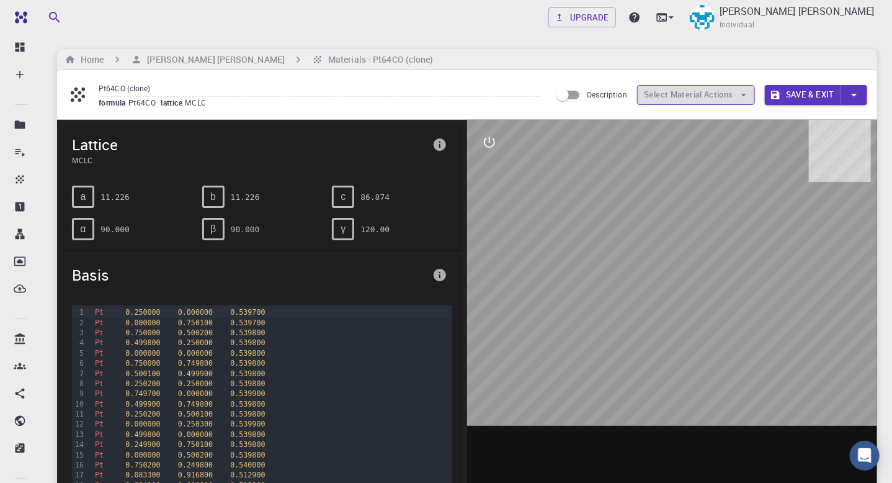
click at [741, 94] on icon "button" at bounding box center [743, 94] width 11 height 11
click at [743, 94] on icon "button" at bounding box center [743, 95] width 5 height 2
click at [715, 91] on button "Select Material Actions" at bounding box center [696, 95] width 118 height 20
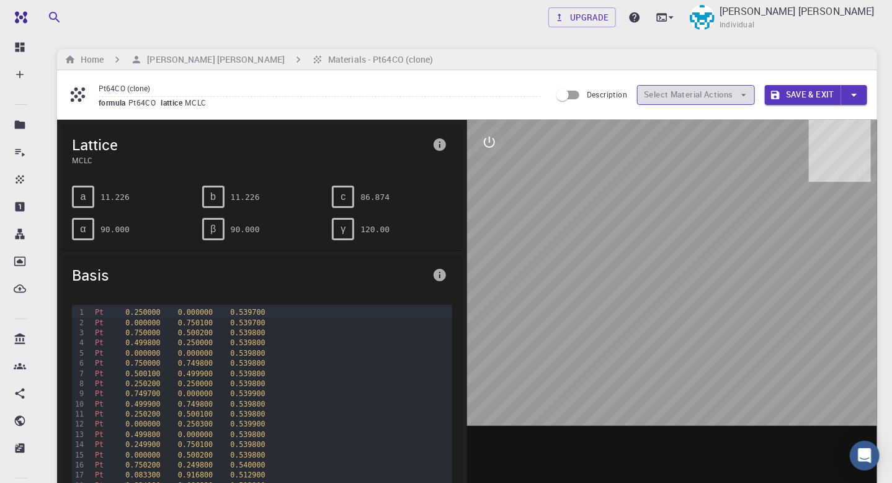
click at [715, 91] on button "Select Material Actions" at bounding box center [696, 95] width 118 height 20
click at [572, 92] on input "Description" at bounding box center [562, 95] width 71 height 24
checkbox input "true"
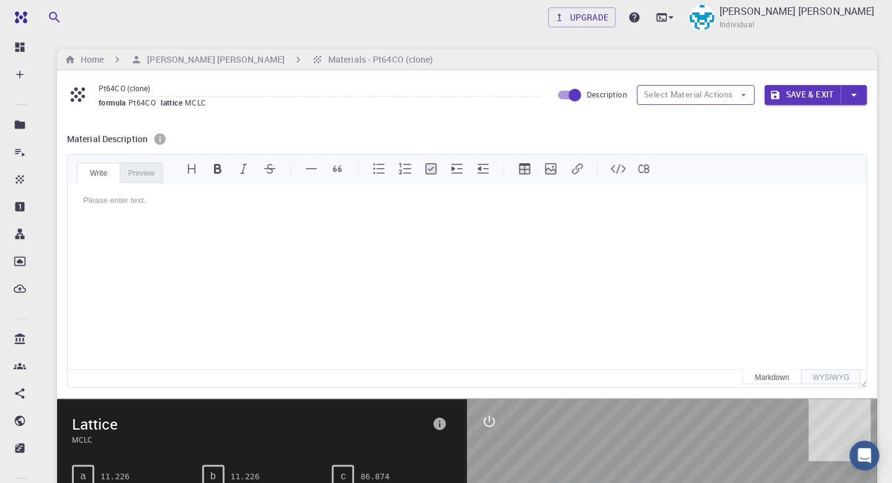
click at [728, 97] on button "Select Material Actions" at bounding box center [696, 95] width 118 height 20
click at [111, 133] on h6 "Material Description" at bounding box center [107, 139] width 81 height 14
click at [359, 58] on h6 "Materials - Pt64CO (clone)" at bounding box center [378, 60] width 110 height 14
click at [381, 74] on div "Pt64CO (clone) formula Pt64CO lattice MCLC Description Select Material Actions …" at bounding box center [467, 94] width 820 height 49
click at [690, 97] on button "Select Material Actions" at bounding box center [696, 95] width 118 height 20
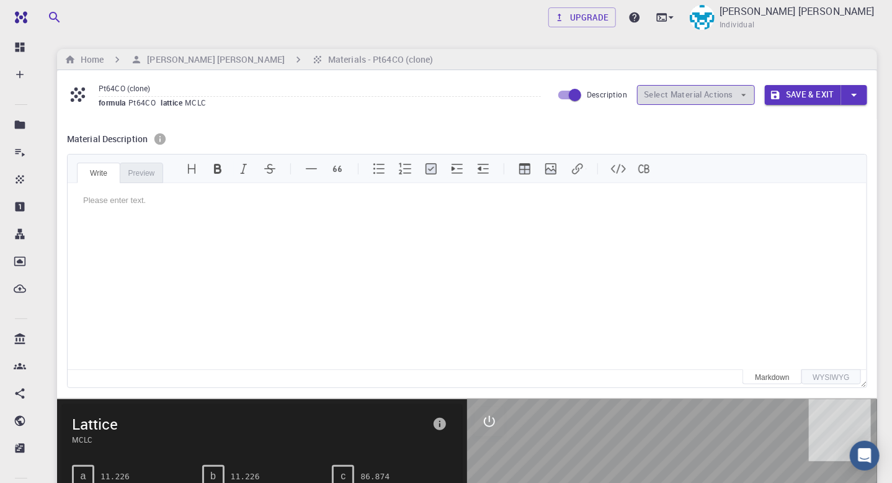
click at [690, 97] on button "Select Material Actions" at bounding box center [696, 95] width 118 height 20
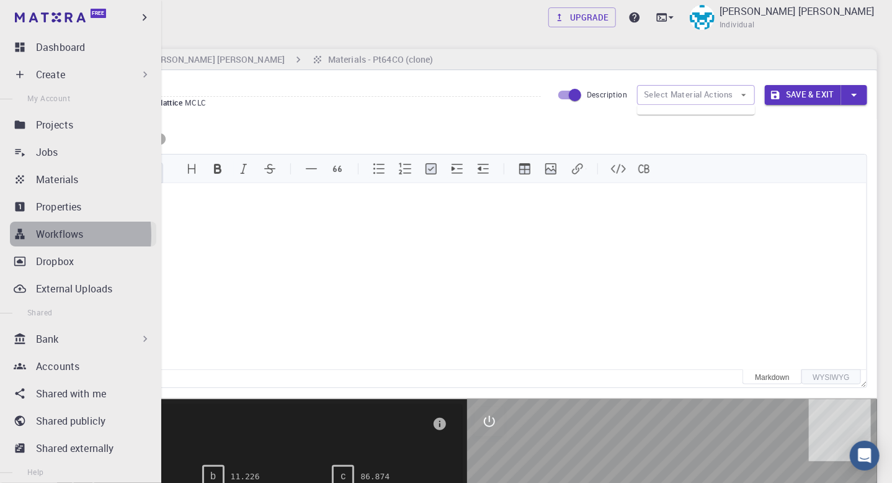
click at [21, 235] on icon at bounding box center [20, 234] width 12 height 12
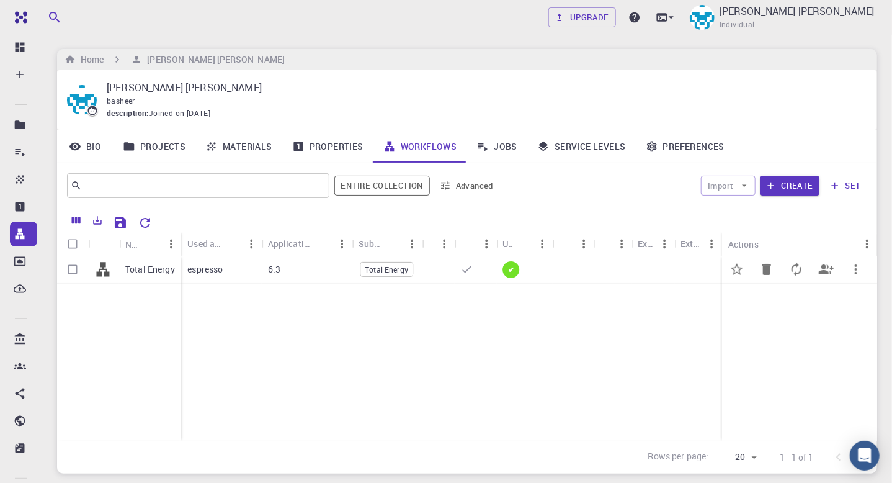
click at [532, 271] on div "✔" at bounding box center [524, 269] width 56 height 27
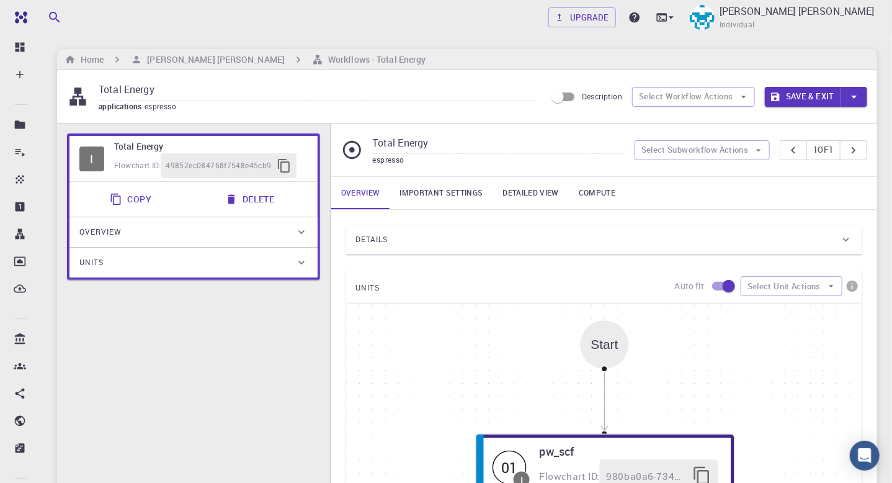
click at [164, 145] on h6 "Total Energy" at bounding box center [211, 147] width 194 height 14
click at [159, 94] on input "Total Energy" at bounding box center [317, 90] width 437 height 20
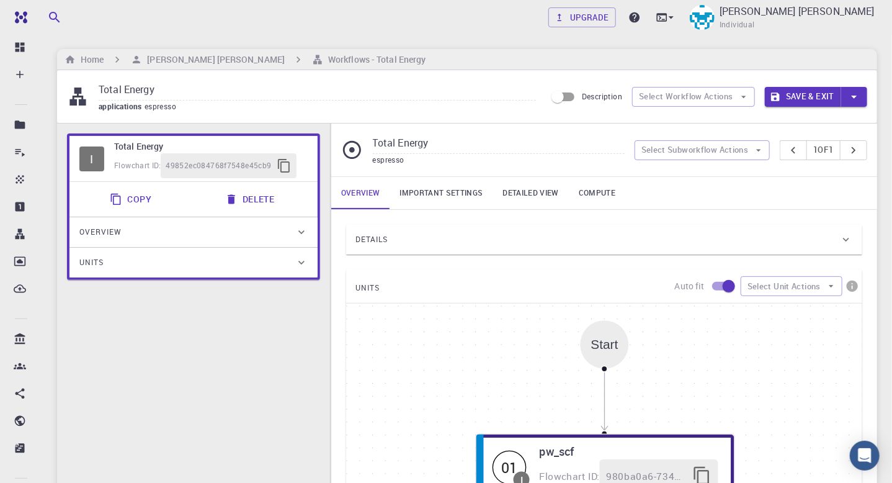
click at [159, 94] on input "Total Energy" at bounding box center [317, 90] width 437 height 20
type input "T"
click at [253, 120] on div "Relax applications espresso Description Select Workflow Actions Save & Exit" at bounding box center [467, 96] width 820 height 53
click at [146, 90] on input "Relax" at bounding box center [317, 90] width 437 height 20
click at [208, 98] on input "Relaxation" at bounding box center [317, 90] width 437 height 20
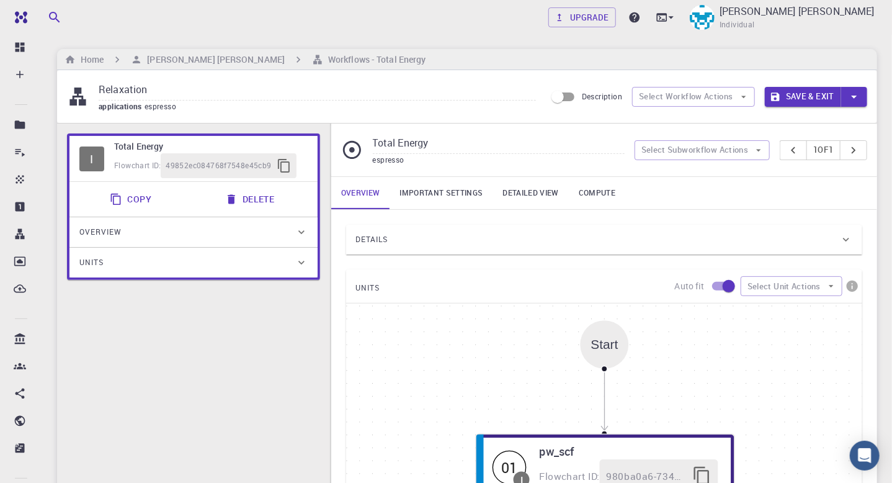
type input "Relaxation"
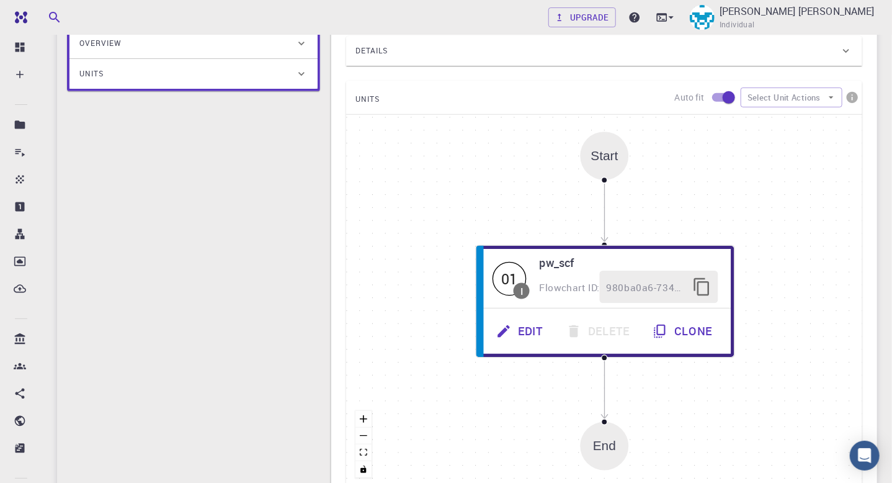
scroll to position [234, 0]
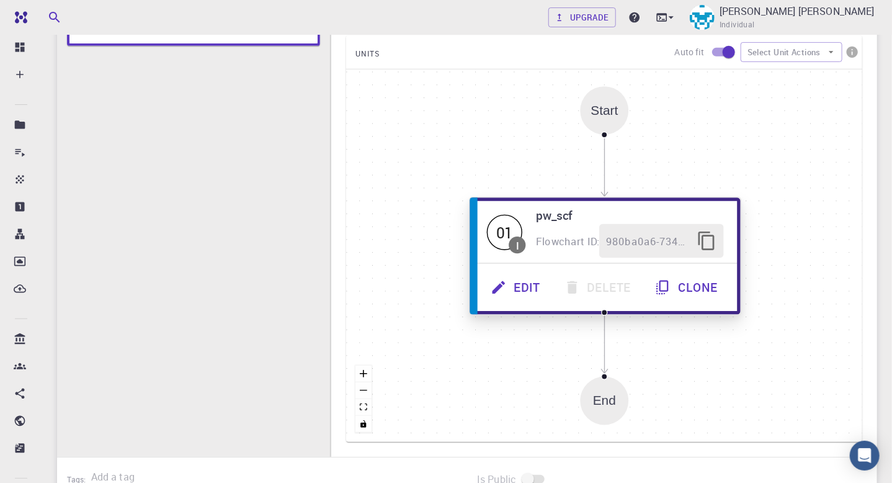
click at [646, 250] on div "Start 01 I pw_scf Flowchart ID: 980ba0a6-734b-4b18-a52a-0e367ced5137 Edit Delet…" at bounding box center [604, 255] width 516 height 372
click at [646, 250] on div "980ba0a6-734b-4b18-a52a-0e367ced5137" at bounding box center [661, 241] width 124 height 34
click at [687, 237] on span "980ba0a6-734b-4b18-a52a-0e367ced5137" at bounding box center [648, 241] width 84 height 17
click at [566, 239] on span "Flowchart ID:" at bounding box center [568, 241] width 64 height 14
click at [506, 233] on div "01" at bounding box center [504, 231] width 35 height 35
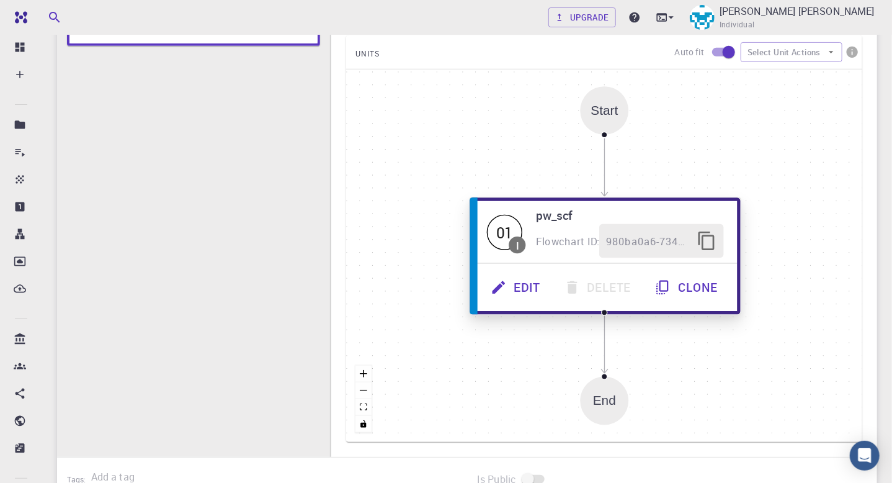
click at [524, 288] on button "Edit" at bounding box center [516, 287] width 73 height 34
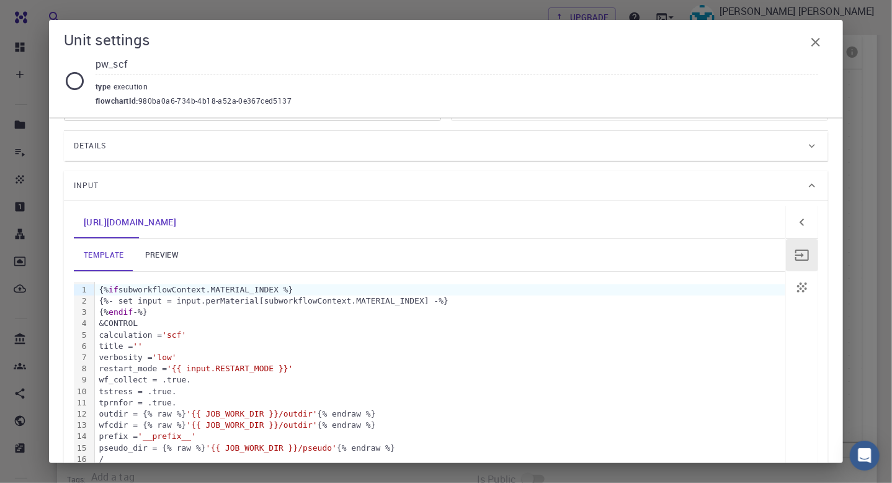
scroll to position [0, 0]
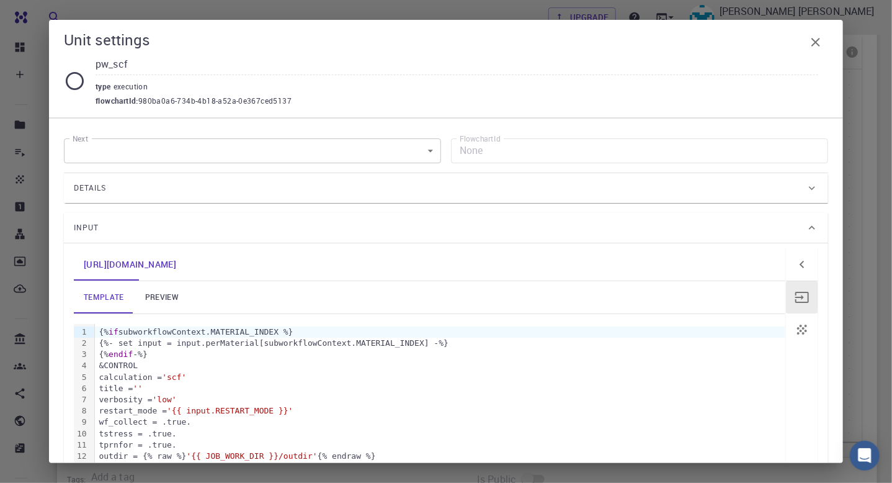
click at [806, 189] on icon at bounding box center [812, 188] width 12 height 12
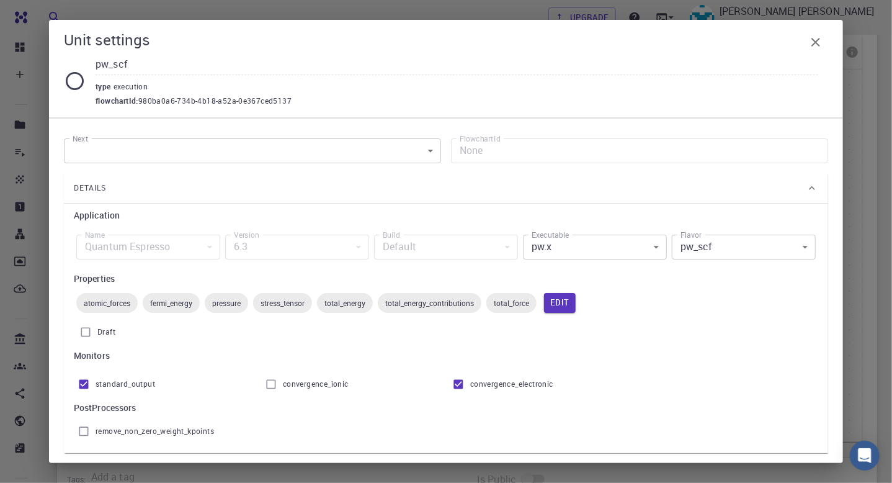
click at [796, 244] on body "Free Dashboard Create New Job New Material Create Material Upload File Import f…" at bounding box center [446, 199] width 892 height 866
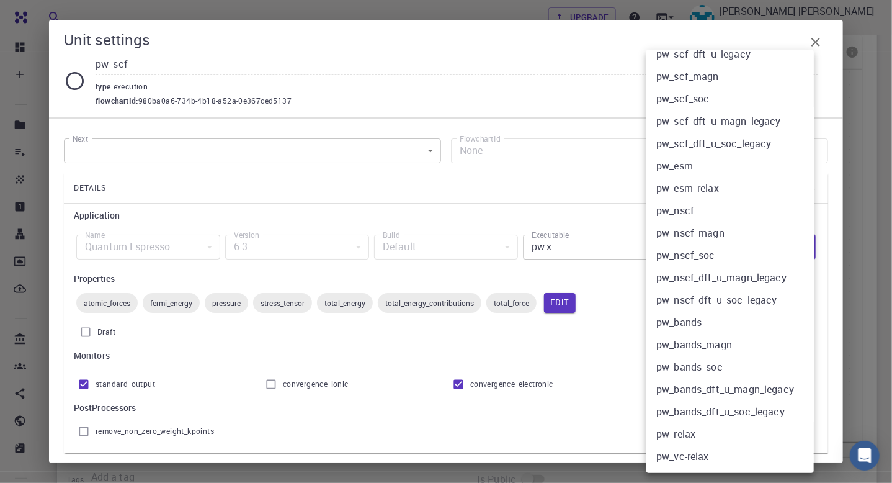
scroll to position [123, 0]
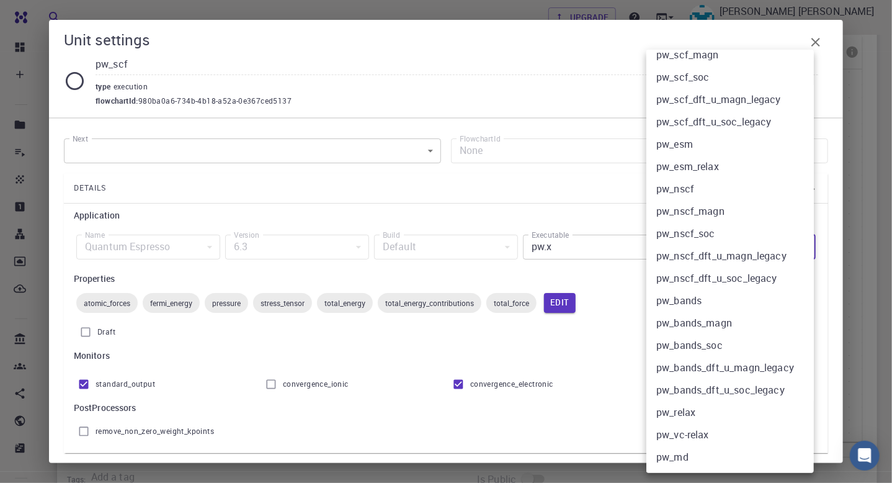
click at [664, 417] on li "pw_relax" at bounding box center [734, 412] width 177 height 22
type input "pw_relax"
checkbox input "true"
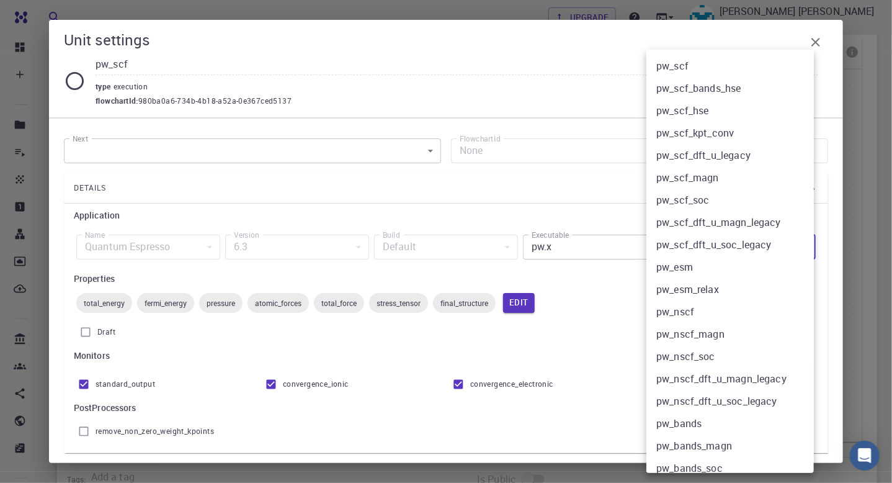
click at [794, 247] on body "Free Dashboard Create New Job New Material Create Material Upload File Import f…" at bounding box center [446, 199] width 892 height 866
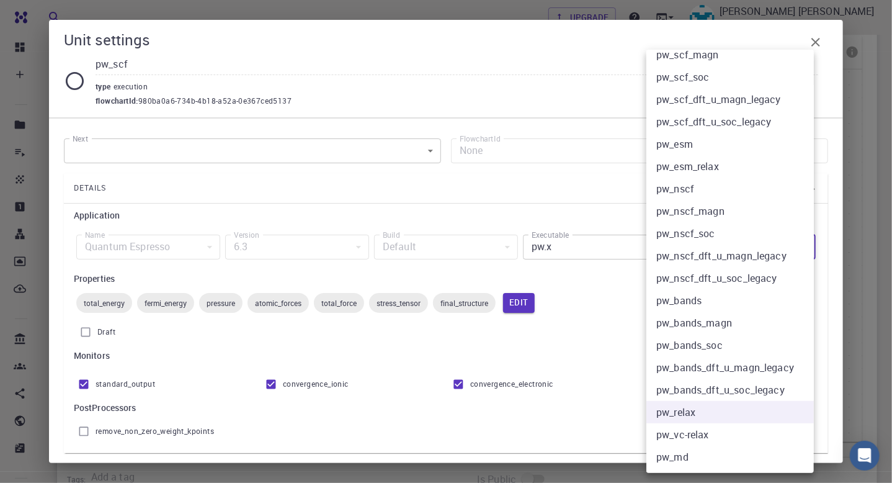
click at [695, 437] on li "pw_vc-relax" at bounding box center [734, 434] width 177 height 22
type input "pw_vc-relax"
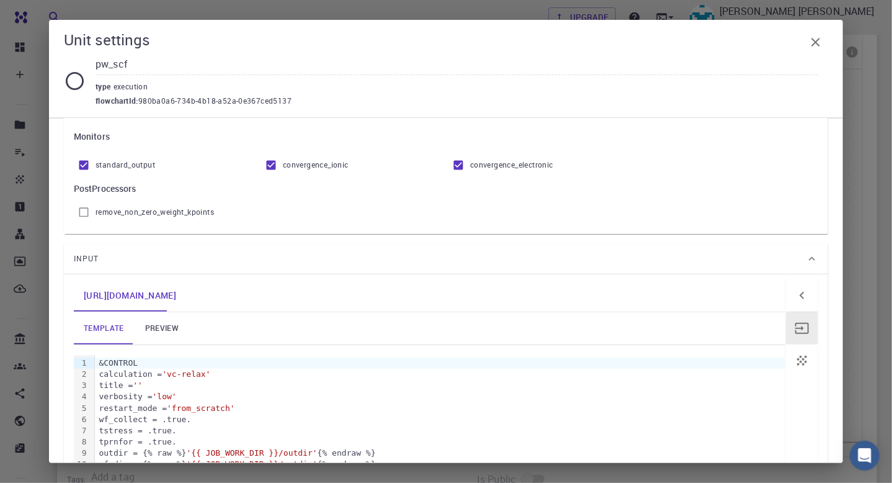
scroll to position [227, 0]
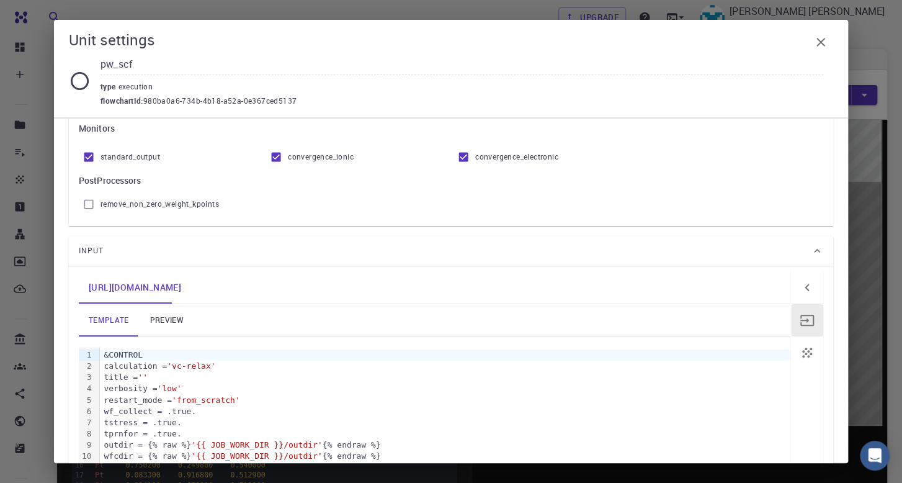
click at [816, 43] on icon "button" at bounding box center [820, 42] width 9 height 9
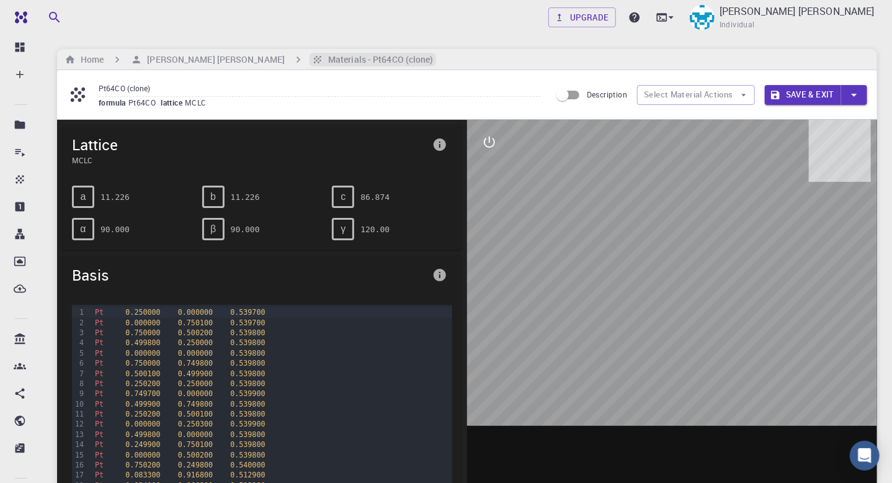
click at [356, 63] on h6 "Materials - Pt64CO (clone)" at bounding box center [378, 60] width 110 height 14
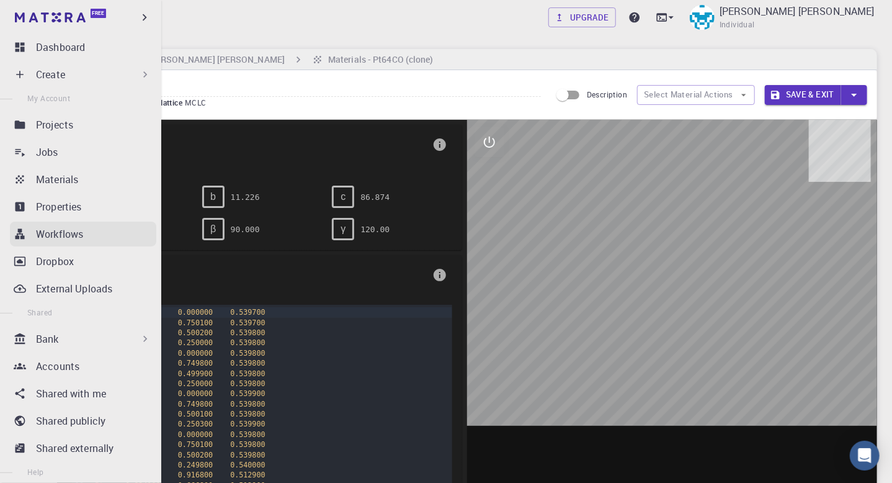
click at [68, 233] on p "Workflows" at bounding box center [59, 233] width 47 height 15
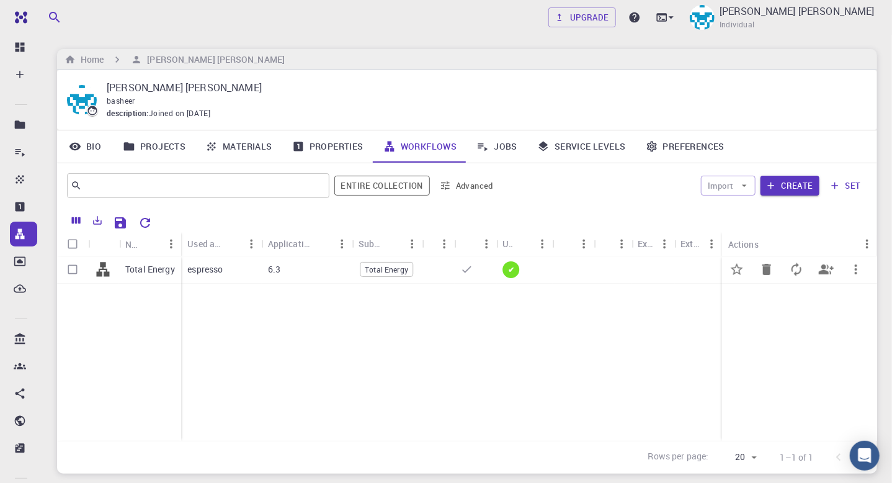
click at [159, 267] on p "Total Energy" at bounding box center [150, 269] width 50 height 12
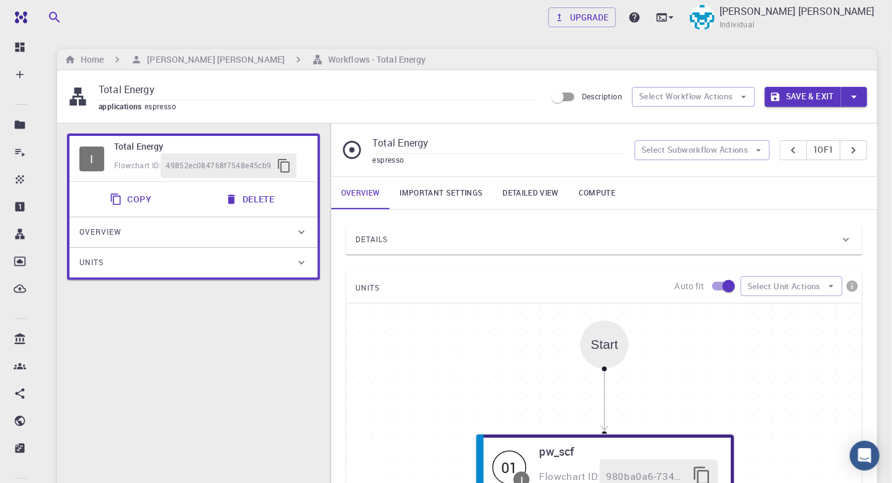
click at [159, 90] on input "Total Energy" at bounding box center [317, 90] width 437 height 20
type input "T"
type input "Relax"
click at [392, 246] on div "Details" at bounding box center [598, 239] width 484 height 20
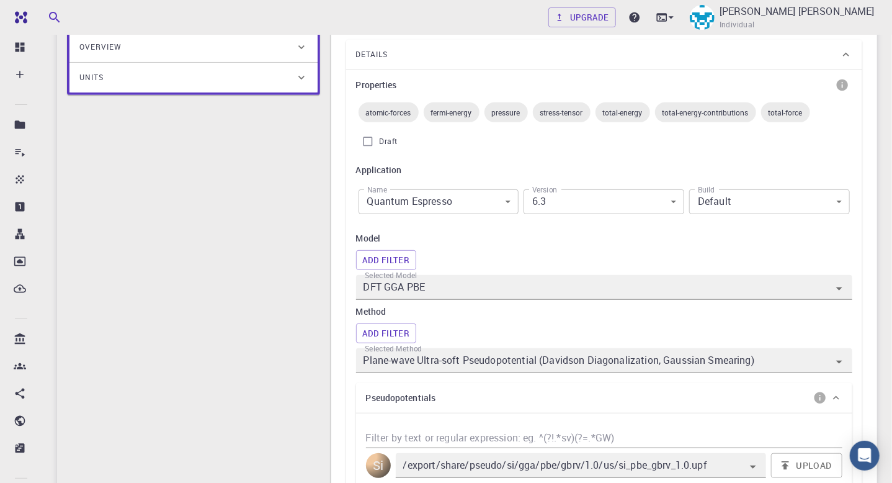
scroll to position [189, 0]
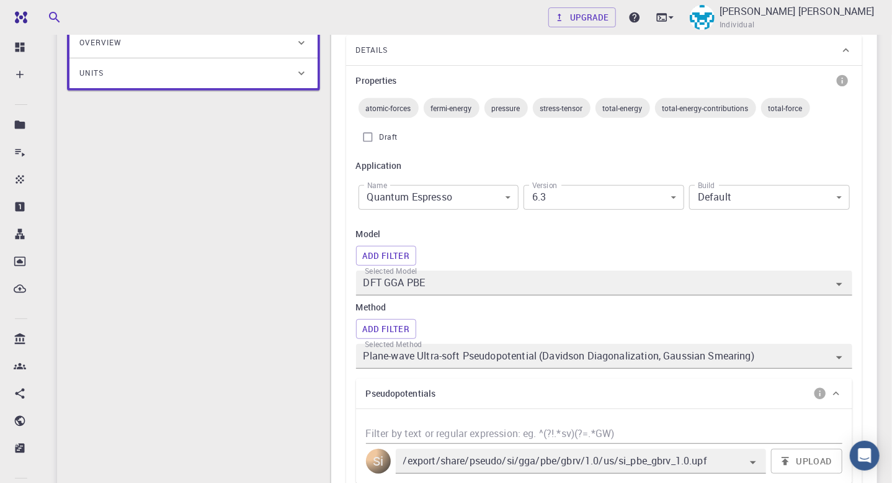
click at [673, 192] on body "Free Dashboard Create New Job New Material Create Material Upload File Import f…" at bounding box center [446, 463] width 892 height 1304
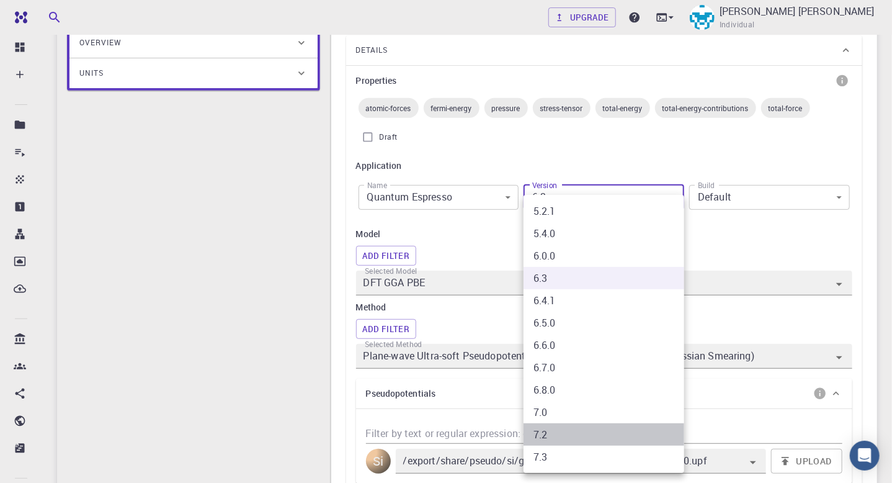
click at [538, 432] on li "7.2" at bounding box center [604, 434] width 161 height 22
type input "7.2"
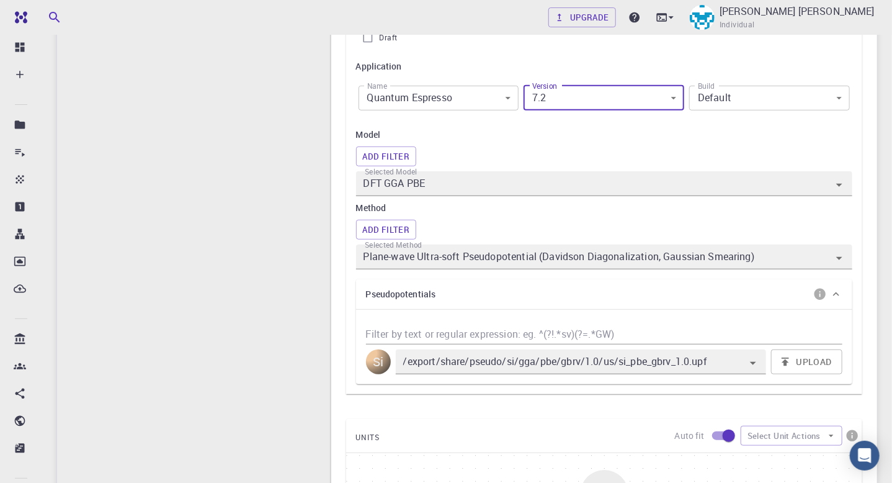
scroll to position [287, 0]
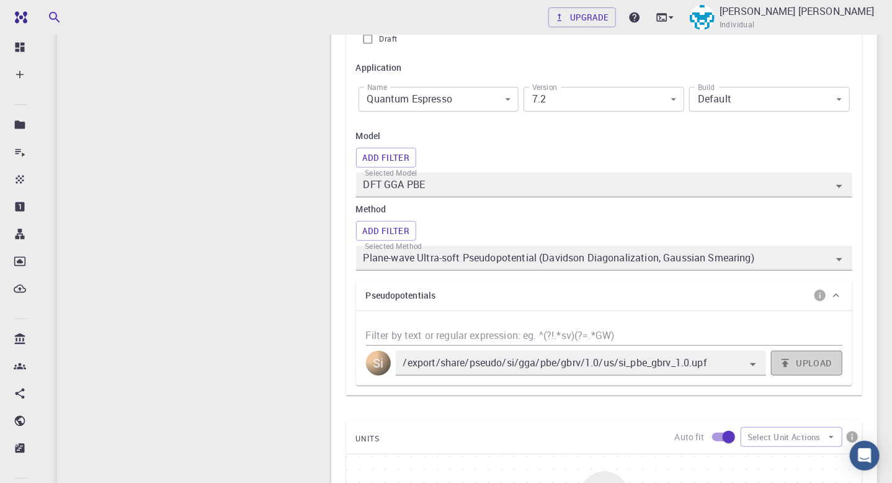
click at [801, 360] on button "Upload" at bounding box center [806, 362] width 71 height 25
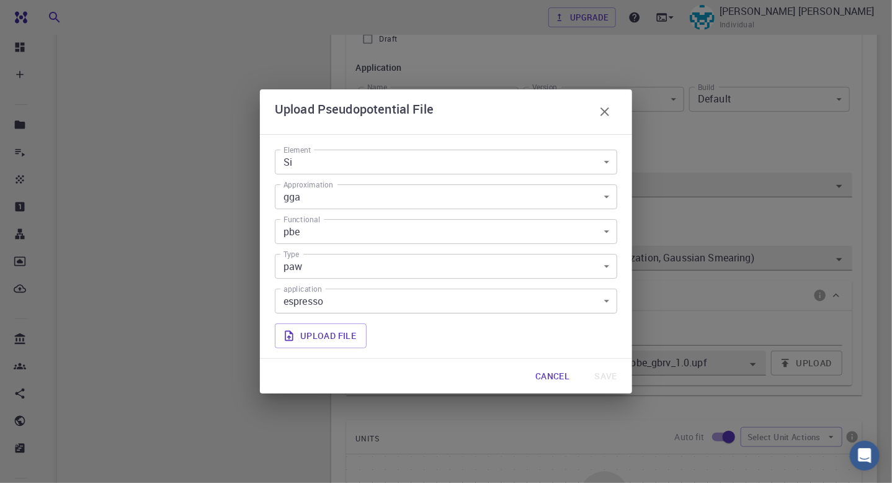
click at [604, 114] on icon "button" at bounding box center [604, 111] width 15 height 15
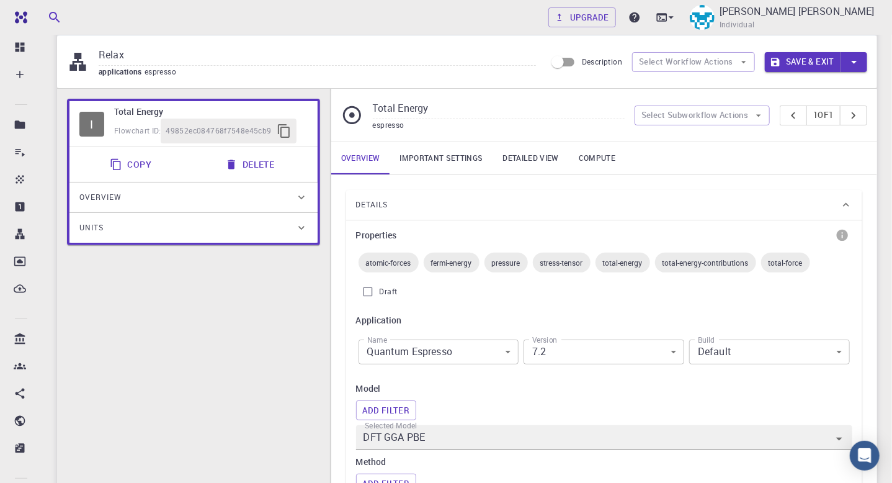
scroll to position [33, 0]
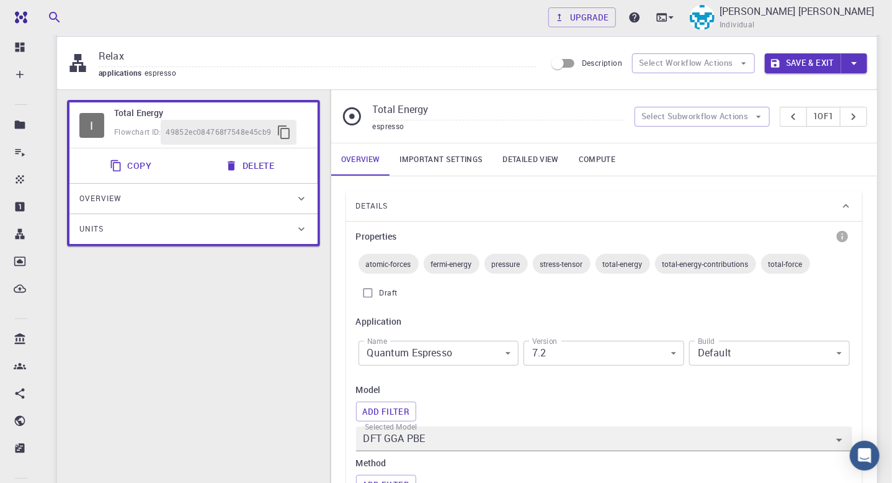
click at [368, 158] on link "Overview" at bounding box center [360, 159] width 59 height 32
click at [159, 112] on h6 "Total Energy" at bounding box center [211, 113] width 194 height 14
click at [753, 117] on icon "button" at bounding box center [758, 116] width 11 height 11
click at [533, 122] on div "espresso" at bounding box center [499, 126] width 252 height 12
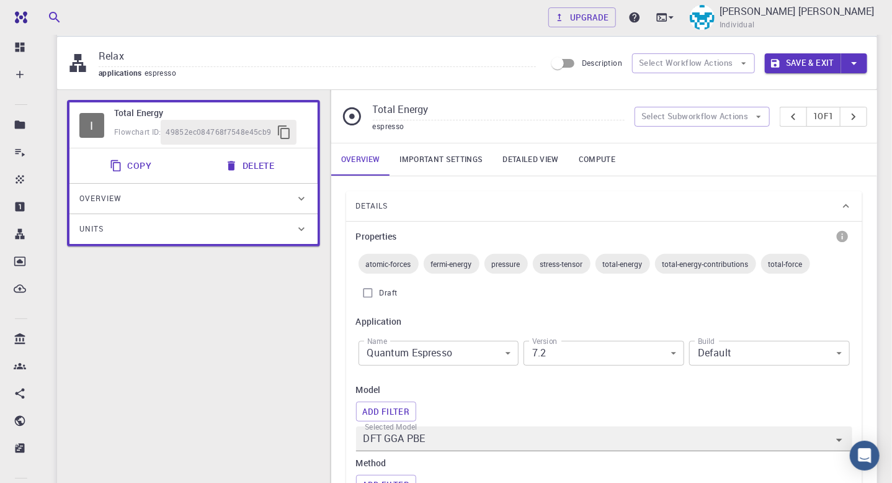
click at [452, 158] on link "Important settings" at bounding box center [441, 159] width 103 height 32
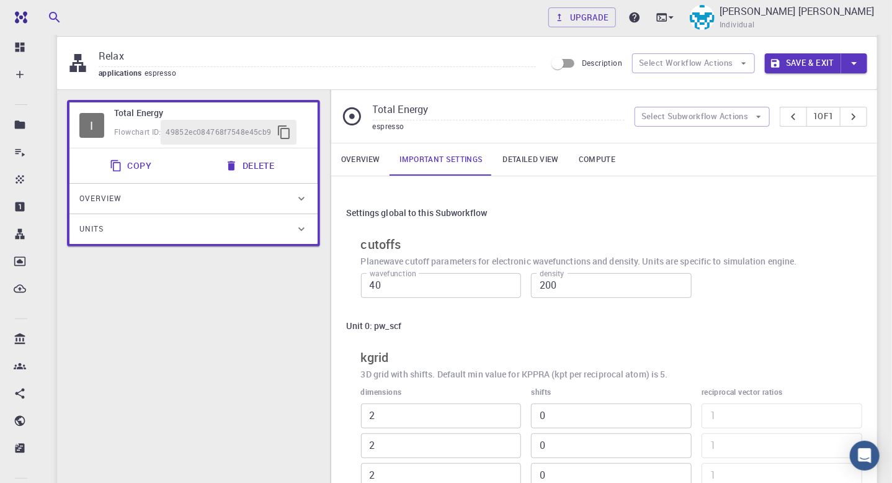
click at [524, 156] on link "Detailed view" at bounding box center [531, 159] width 76 height 32
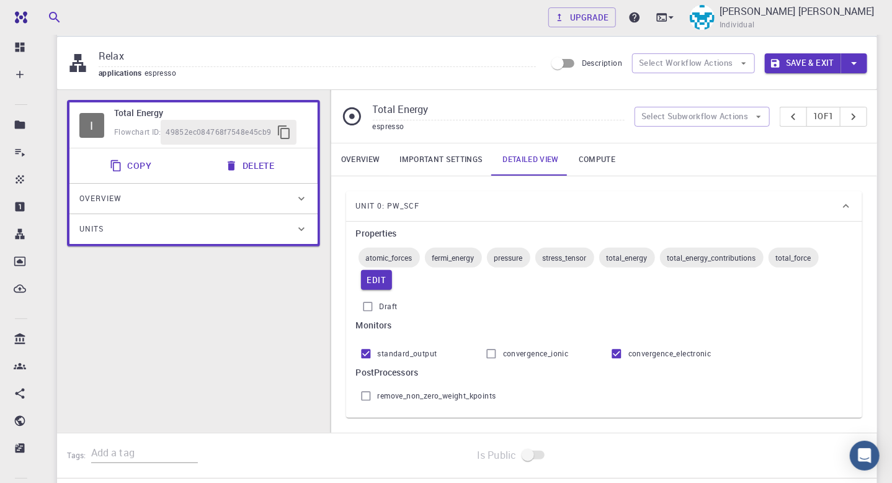
click at [586, 157] on link "Compute" at bounding box center [597, 159] width 56 height 32
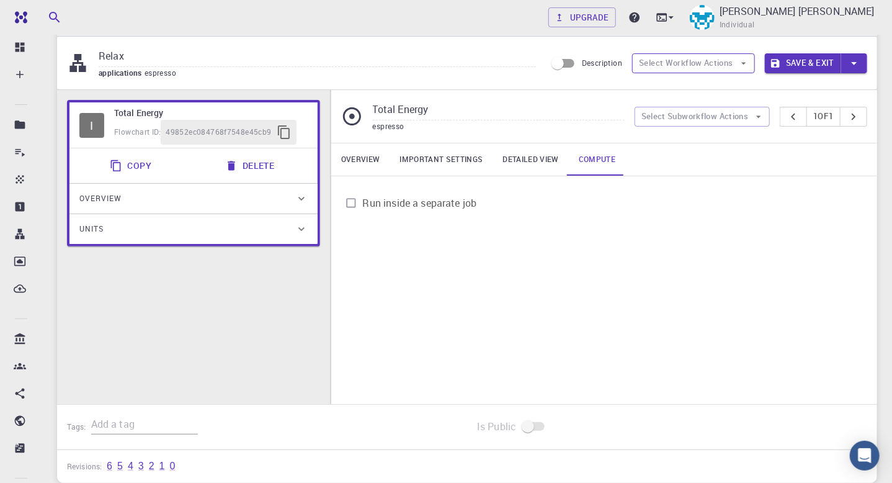
click at [687, 60] on button "Select Workflow Actions" at bounding box center [693, 63] width 123 height 20
click at [687, 65] on button "Select Workflow Actions" at bounding box center [693, 63] width 123 height 20
click at [732, 120] on button "Select Subworkflow Actions" at bounding box center [703, 117] width 136 height 20
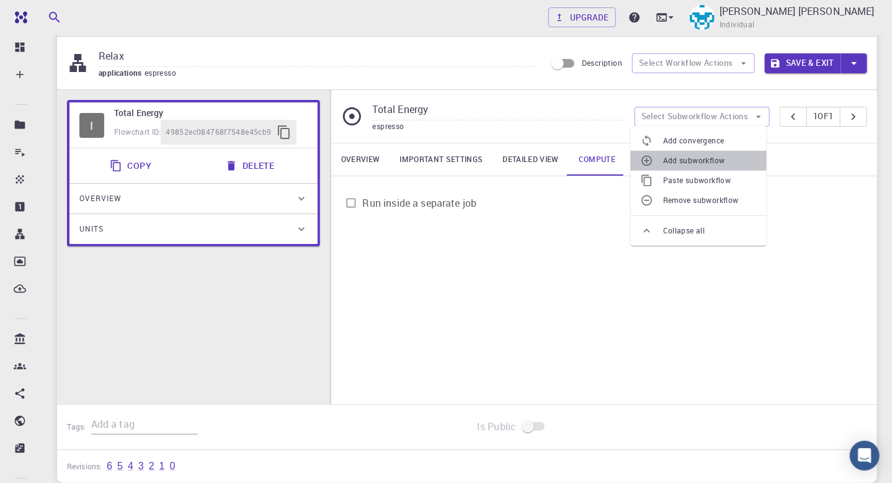
click at [685, 157] on span "Add subworkflow" at bounding box center [710, 160] width 94 height 12
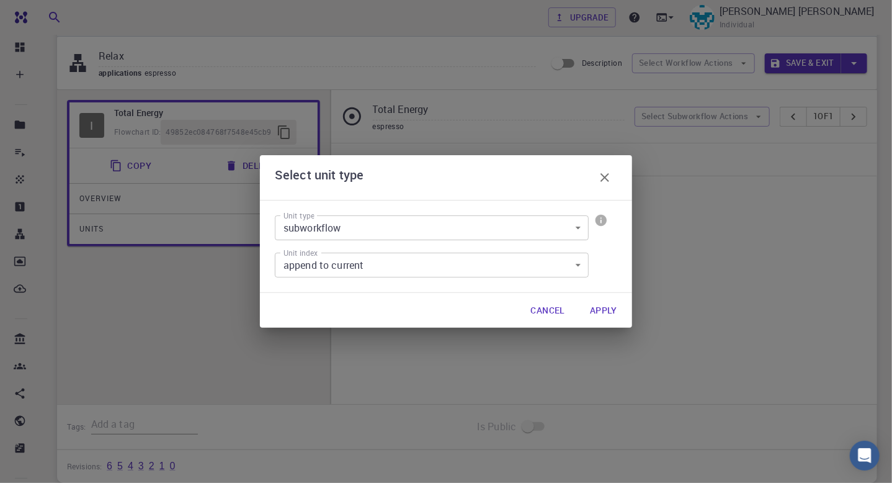
click at [599, 306] on button "Apply" at bounding box center [603, 310] width 47 height 25
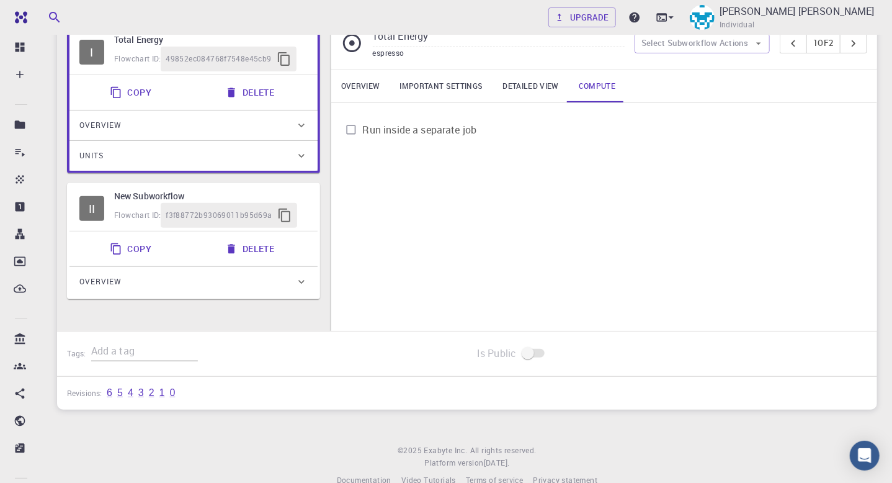
scroll to position [129, 0]
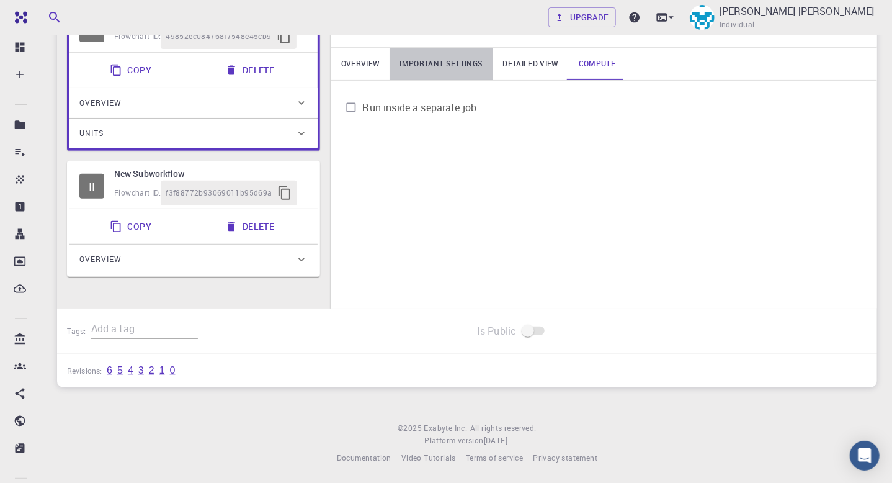
click at [417, 60] on link "Important settings" at bounding box center [441, 64] width 103 height 32
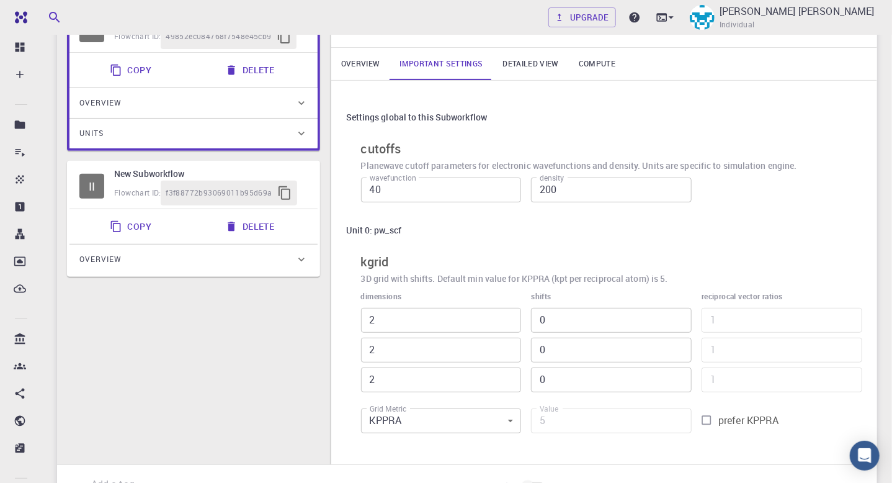
click at [360, 56] on link "Overview" at bounding box center [360, 64] width 59 height 32
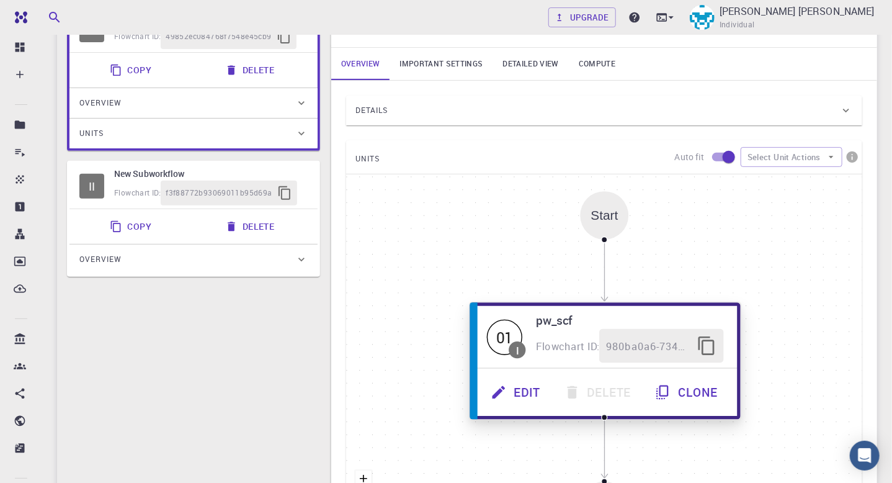
click at [515, 399] on button "Edit" at bounding box center [516, 392] width 73 height 34
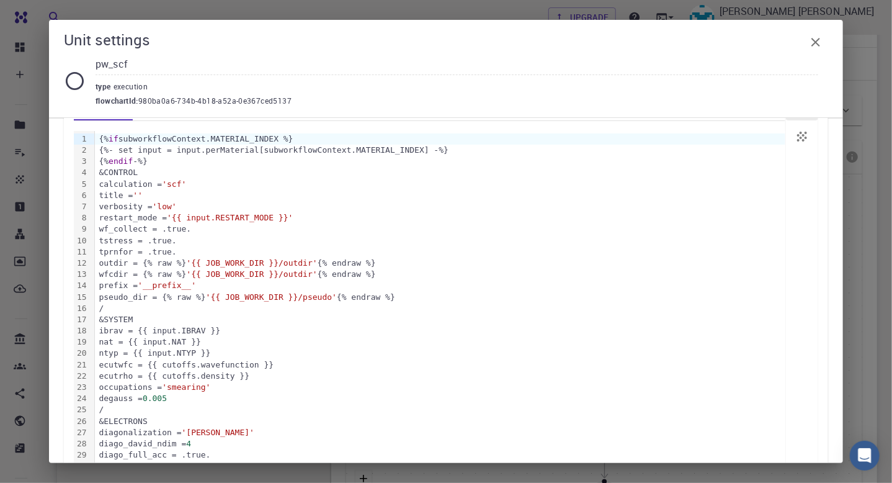
scroll to position [300, 0]
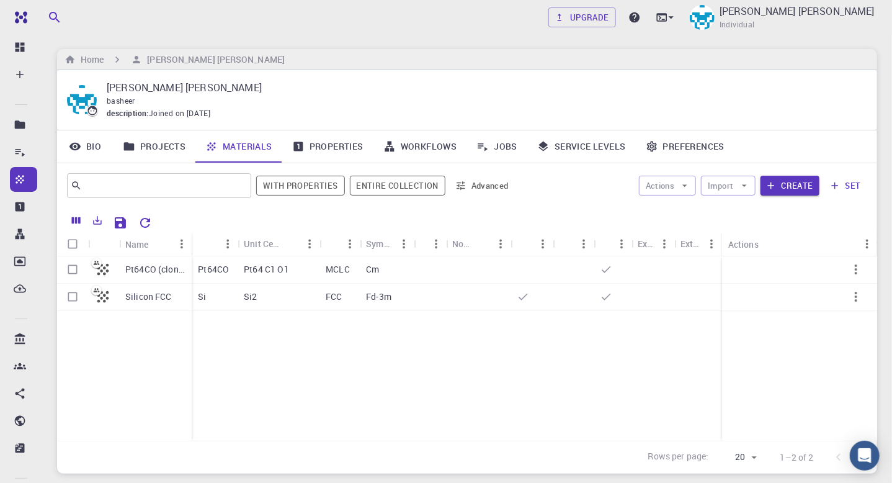
click at [486, 73] on div "Haythem Suliman Basheer basheer description : Joined on Dec 18, 2024" at bounding box center [467, 100] width 820 height 60
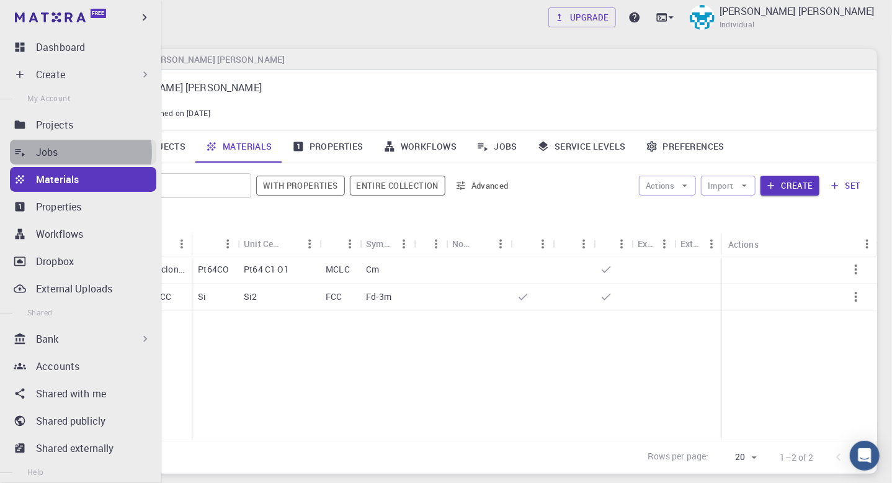
click at [67, 152] on div "Jobs" at bounding box center [96, 152] width 120 height 15
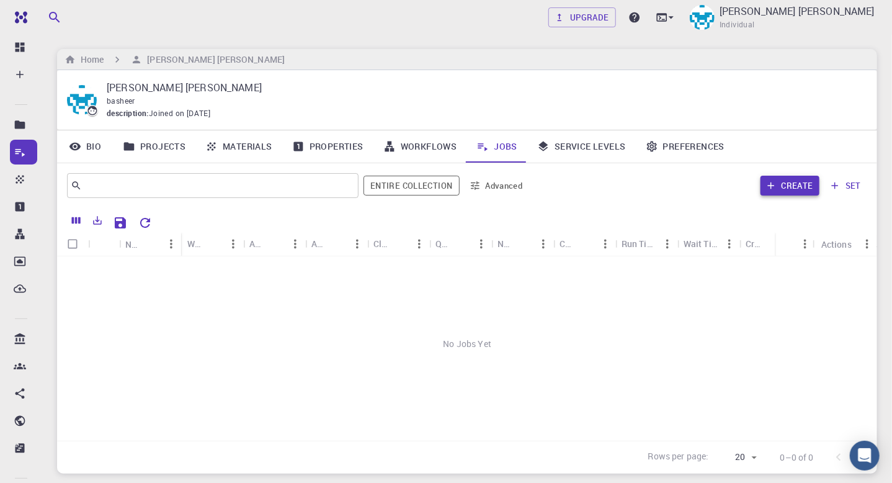
click at [764, 190] on button "Create" at bounding box center [789, 186] width 59 height 20
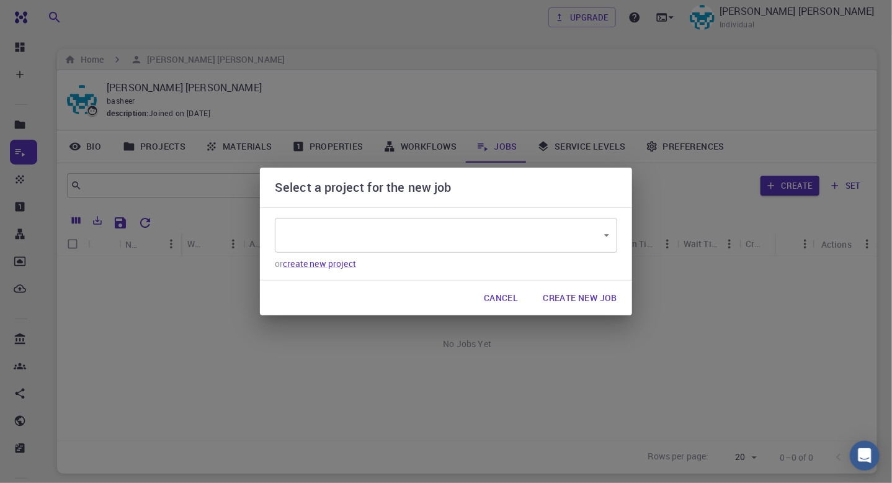
type input "XtkEE2dcYLvT6noYM"
click at [561, 296] on button "Create New Job" at bounding box center [580, 297] width 94 height 25
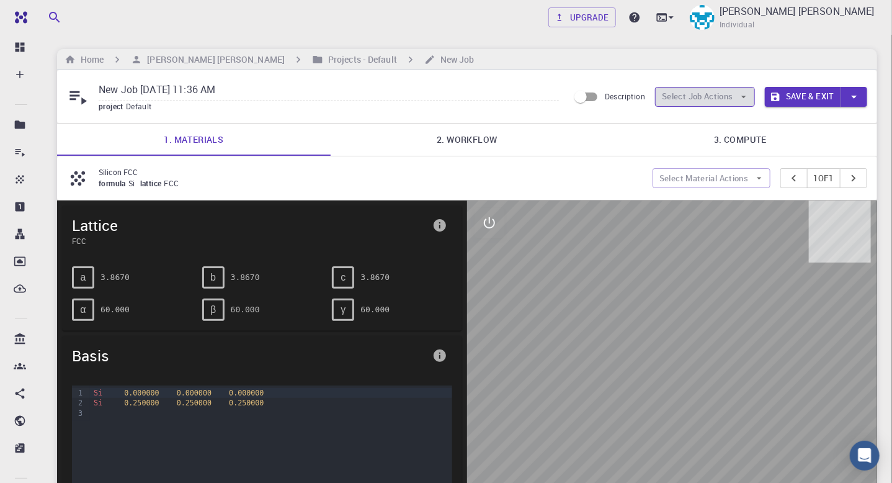
click at [749, 92] on icon "button" at bounding box center [743, 96] width 11 height 11
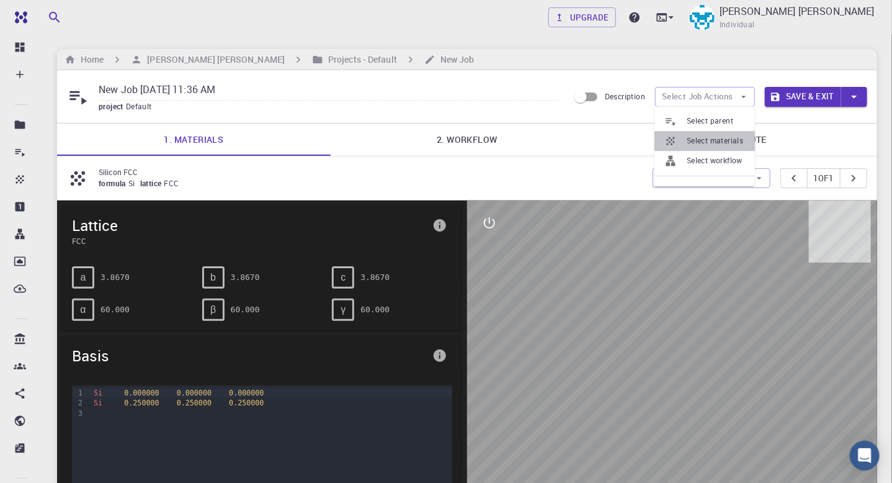
click at [688, 141] on span "Select materials" at bounding box center [716, 141] width 58 height 12
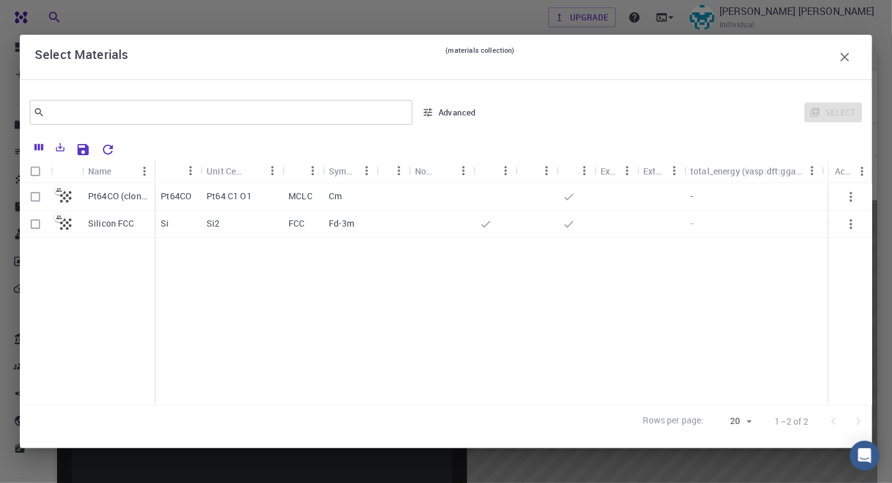
click at [836, 106] on div "Select" at bounding box center [674, 112] width 375 height 30
click at [60, 146] on icon "Export" at bounding box center [60, 147] width 9 height 9
click at [79, 177] on li "Download as CSV" at bounding box center [102, 173] width 105 height 22
click at [79, 177] on ul "Download as CSV Download as Excel Print" at bounding box center [89, 178] width 79 height 43
click at [56, 147] on icon "Export" at bounding box center [60, 147] width 9 height 9
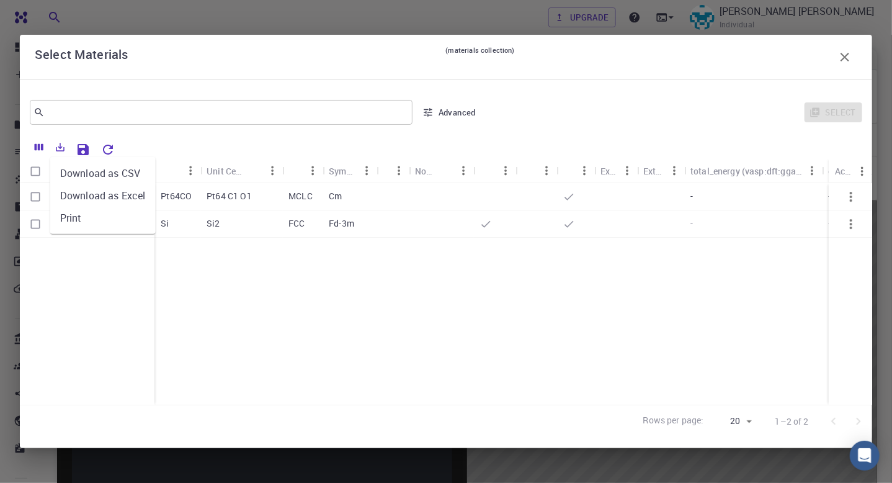
click at [73, 171] on li "Download as CSV" at bounding box center [102, 173] width 105 height 22
click at [834, 55] on button "button" at bounding box center [844, 57] width 25 height 25
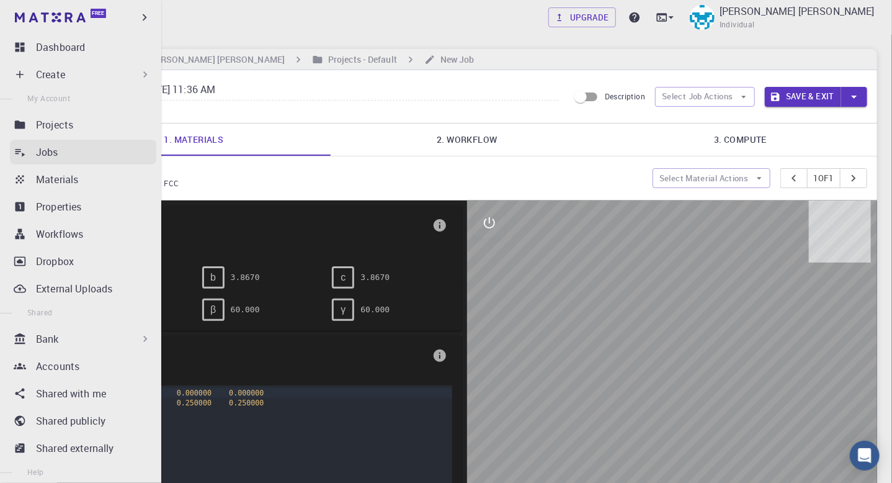
click at [60, 154] on div "Jobs" at bounding box center [96, 152] width 120 height 15
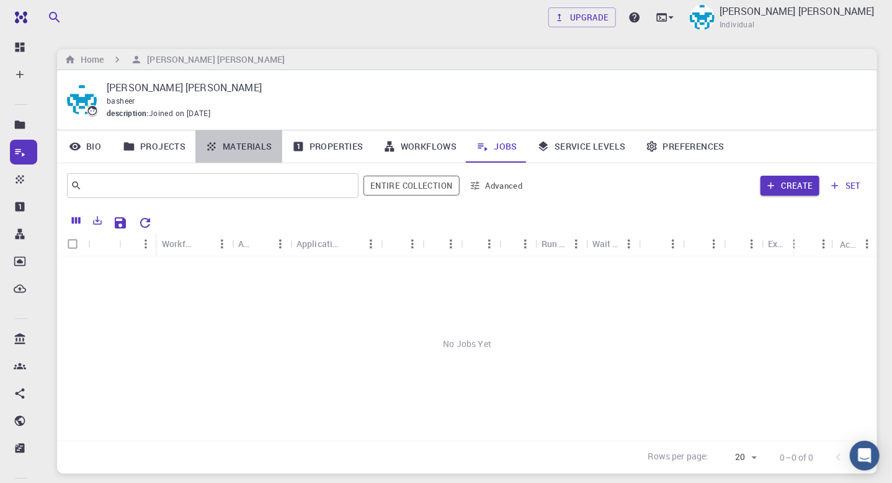
click at [241, 146] on link "Materials" at bounding box center [238, 146] width 87 height 32
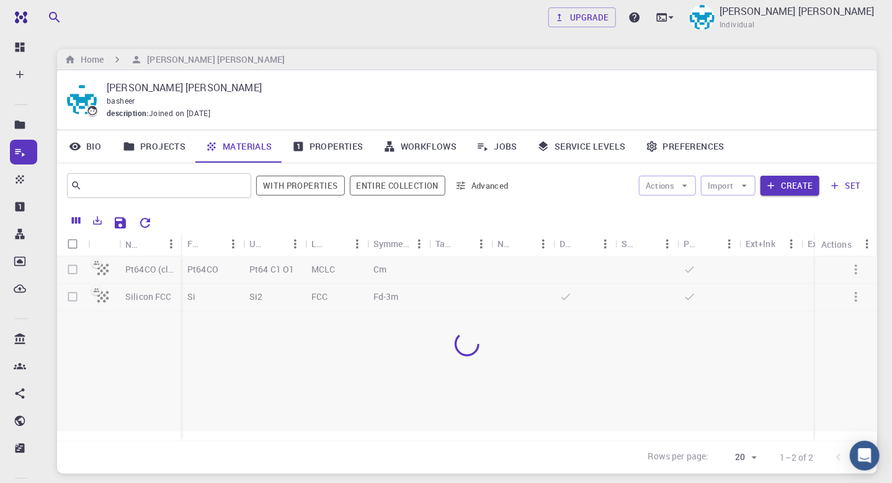
click at [241, 146] on link "Materials" at bounding box center [238, 146] width 87 height 32
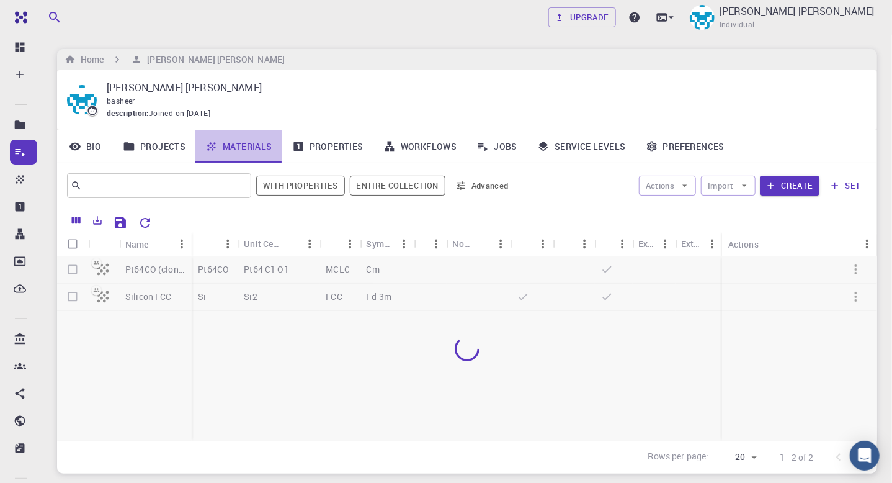
click at [241, 146] on link "Materials" at bounding box center [238, 146] width 87 height 32
click at [186, 148] on link "Projects" at bounding box center [154, 146] width 82 height 32
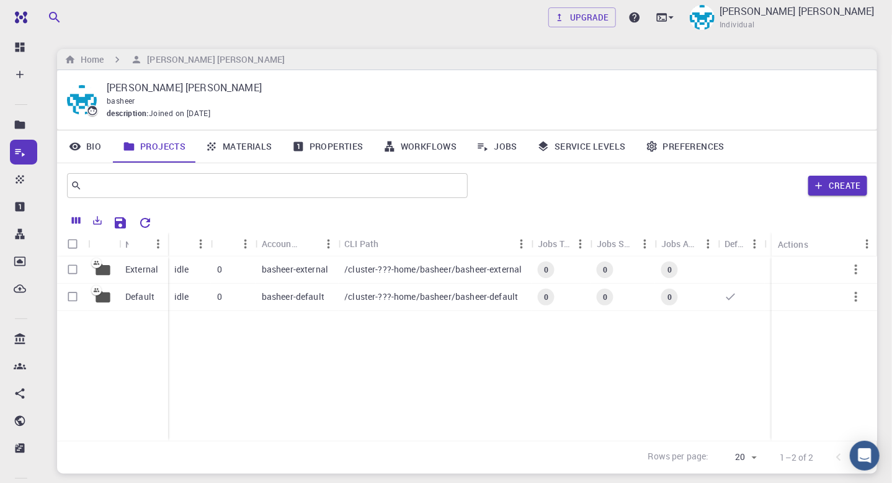
click at [331, 149] on link "Properties" at bounding box center [327, 146] width 91 height 32
click at [328, 148] on link "Properties" at bounding box center [327, 146] width 91 height 32
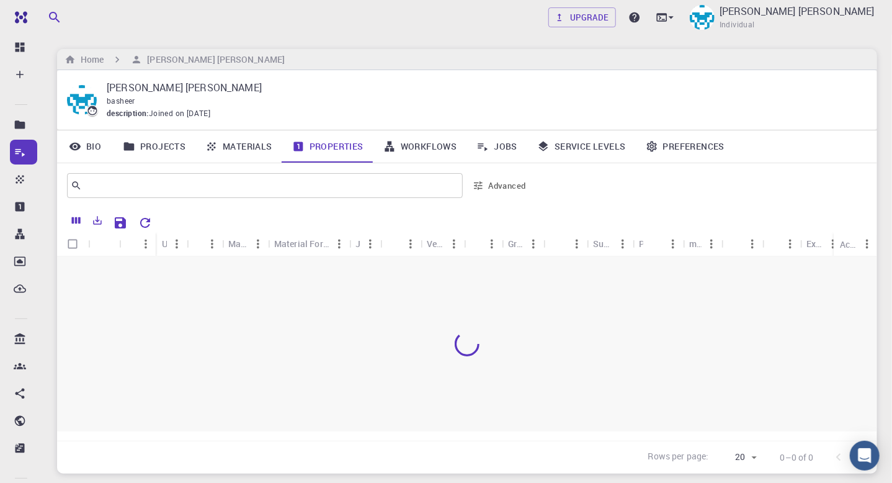
click at [432, 152] on link "Workflows" at bounding box center [420, 146] width 94 height 32
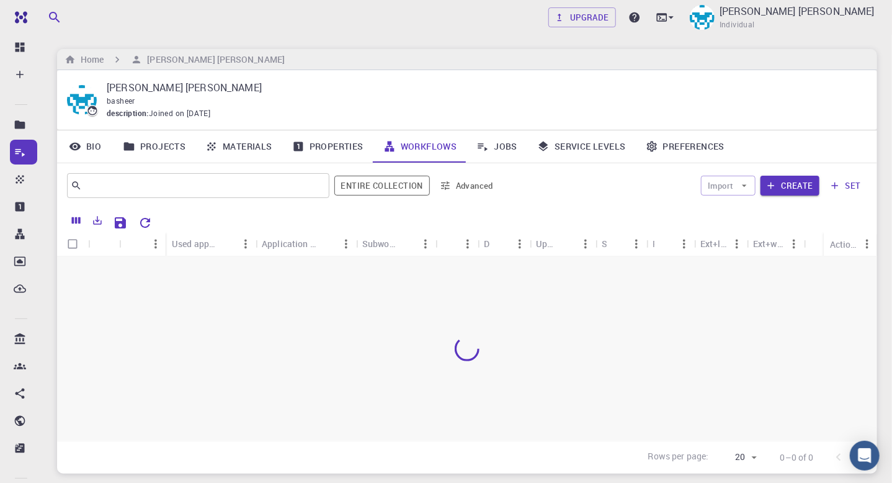
click at [504, 146] on link "Jobs" at bounding box center [496, 146] width 61 height 32
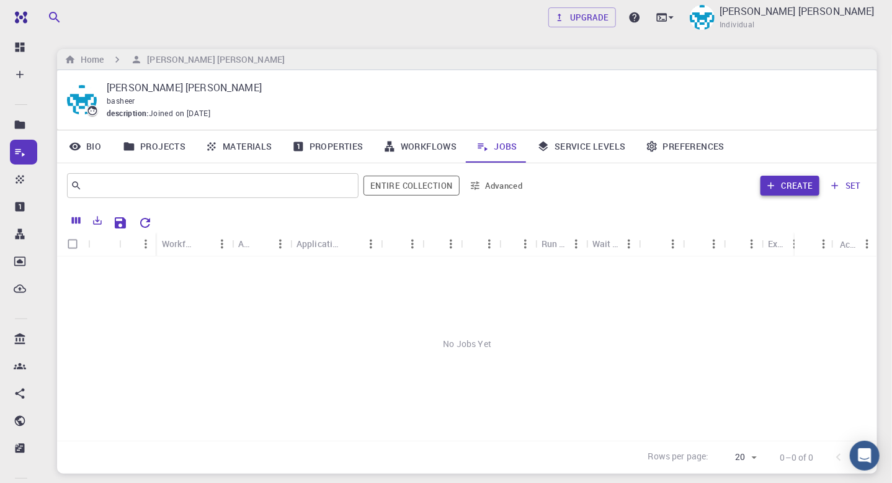
click at [765, 187] on button "Create" at bounding box center [789, 186] width 59 height 20
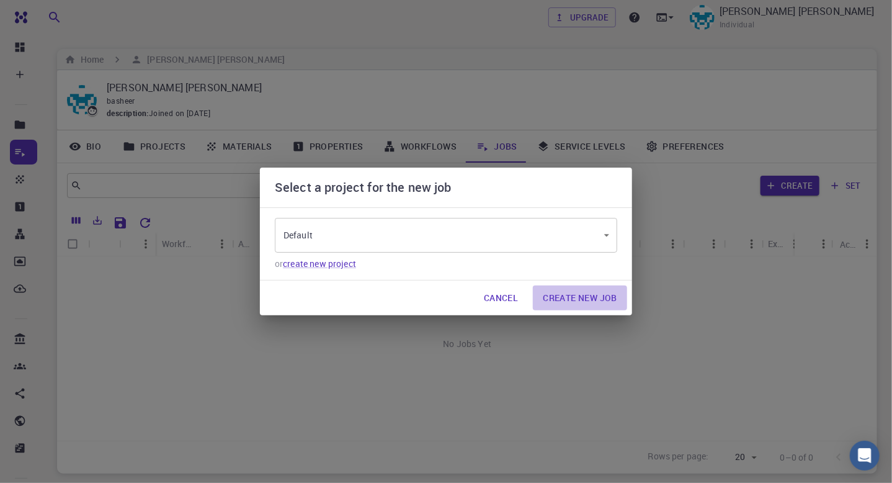
click at [578, 301] on button "Create New Job" at bounding box center [580, 297] width 94 height 25
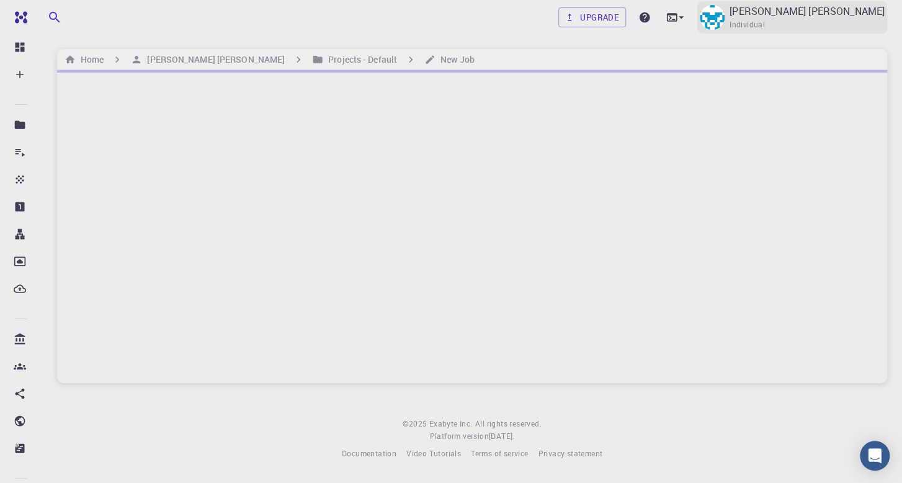
click at [724, 17] on img at bounding box center [712, 17] width 25 height 25
